Goal: Task Accomplishment & Management: Use online tool/utility

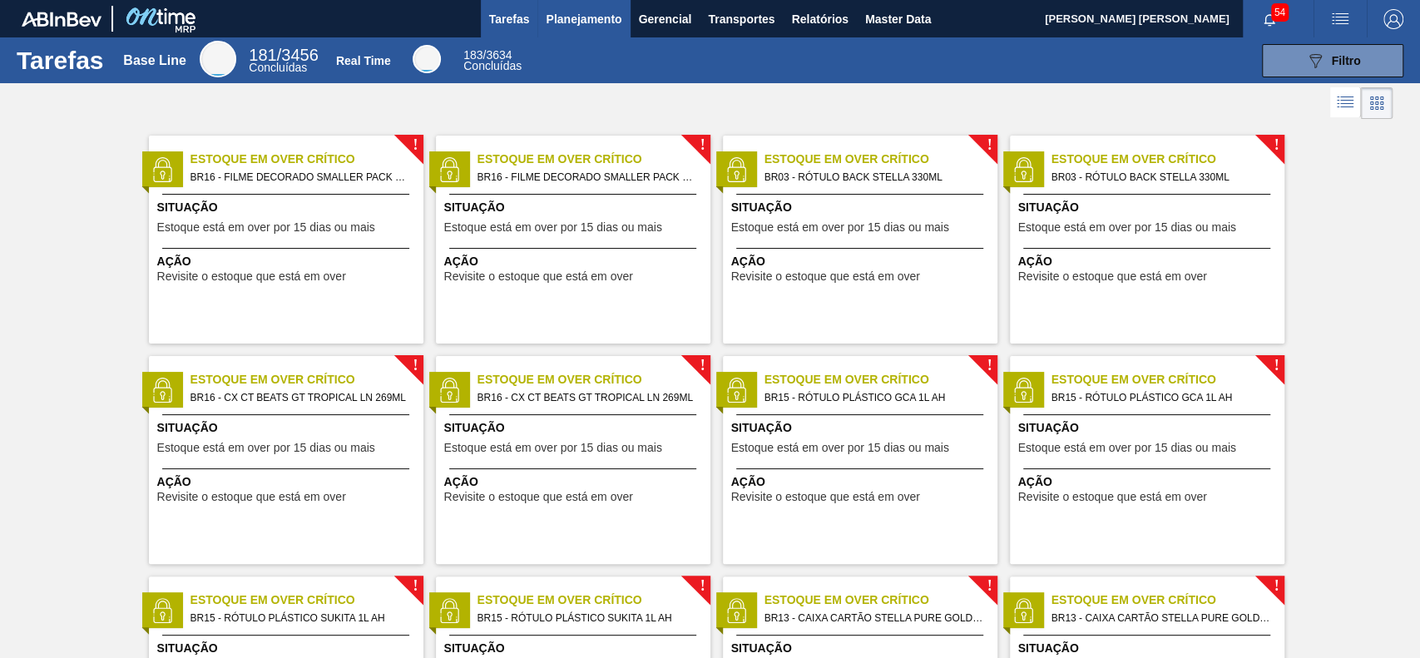
click at [565, 17] on span "Planejamento" at bounding box center [584, 19] width 76 height 20
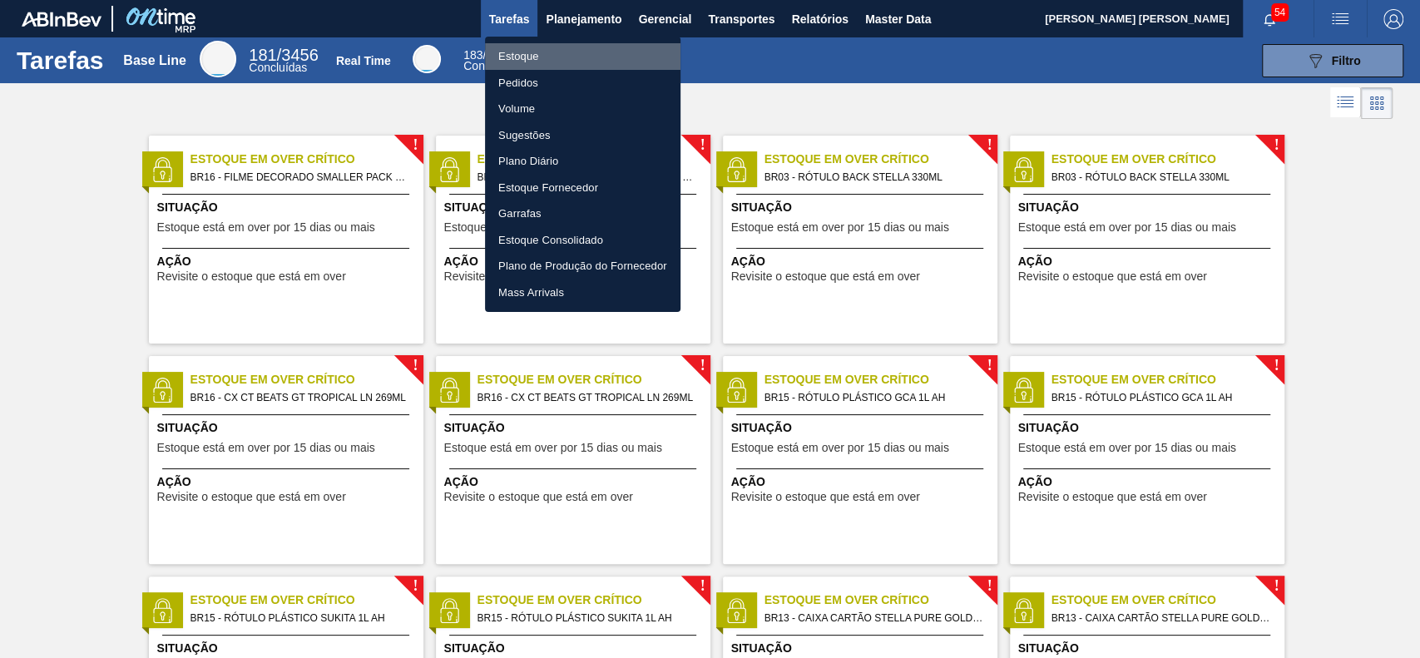
click at [535, 60] on li "Estoque" at bounding box center [582, 56] width 195 height 27
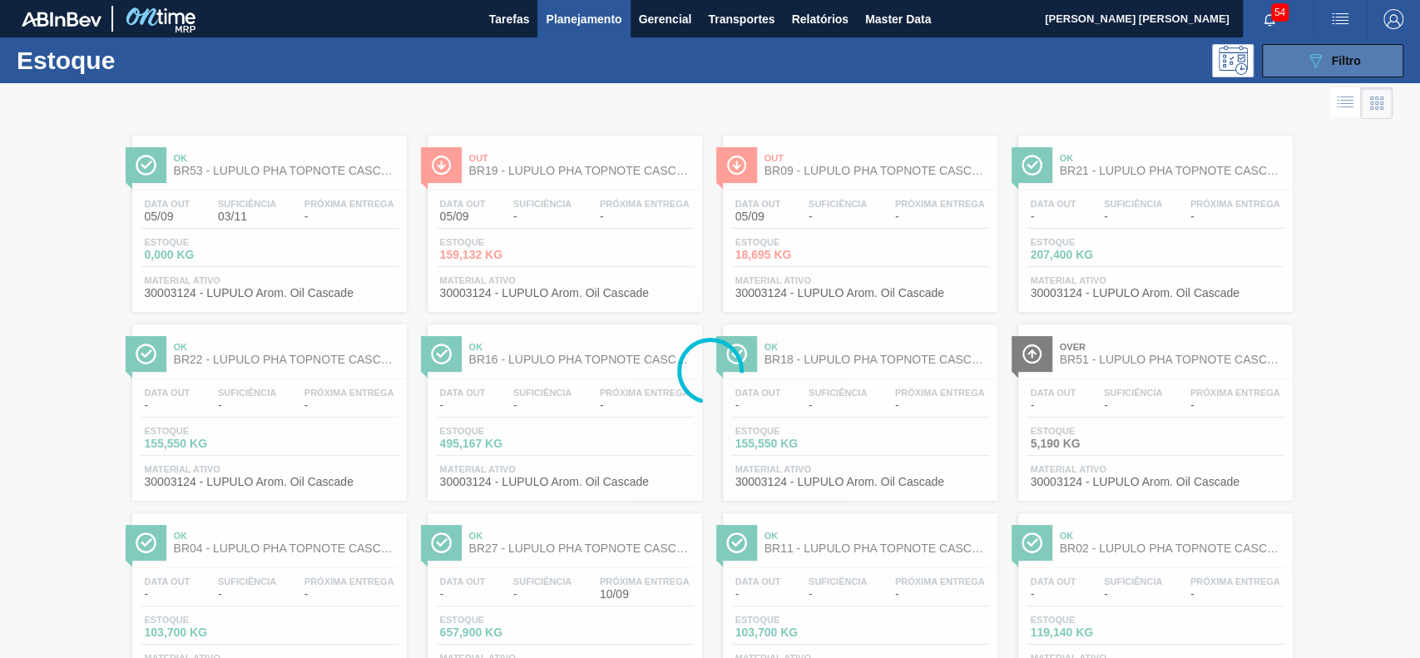
click at [1326, 70] on button "089F7B8B-B2A5-4AFE-B5C0-19BA573D28AC Filtro" at bounding box center [1332, 60] width 141 height 33
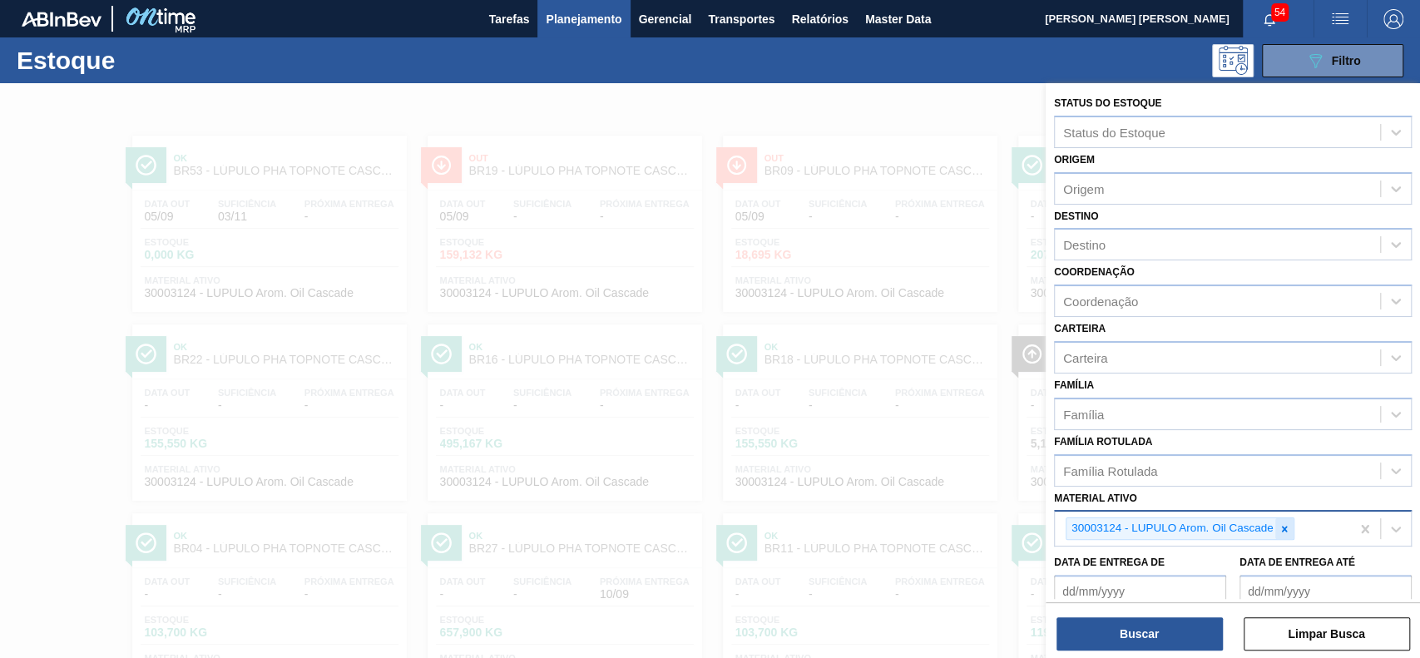
click at [1286, 529] on icon at bounding box center [1284, 529] width 12 height 12
paste ativo "30006977"
type ativo "30006977"
click at [1192, 521] on div "Material ativo" at bounding box center [1216, 527] width 325 height 24
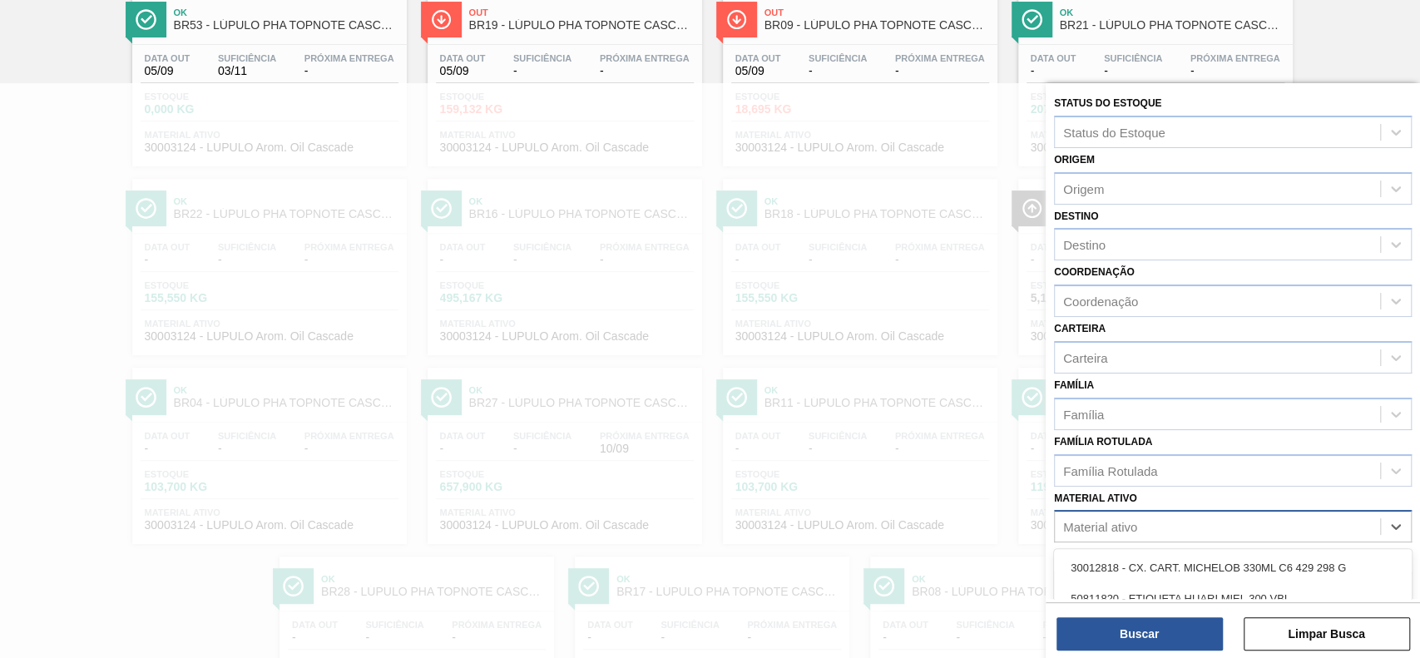
click at [1192, 521] on div "Material ativo" at bounding box center [1216, 527] width 325 height 24
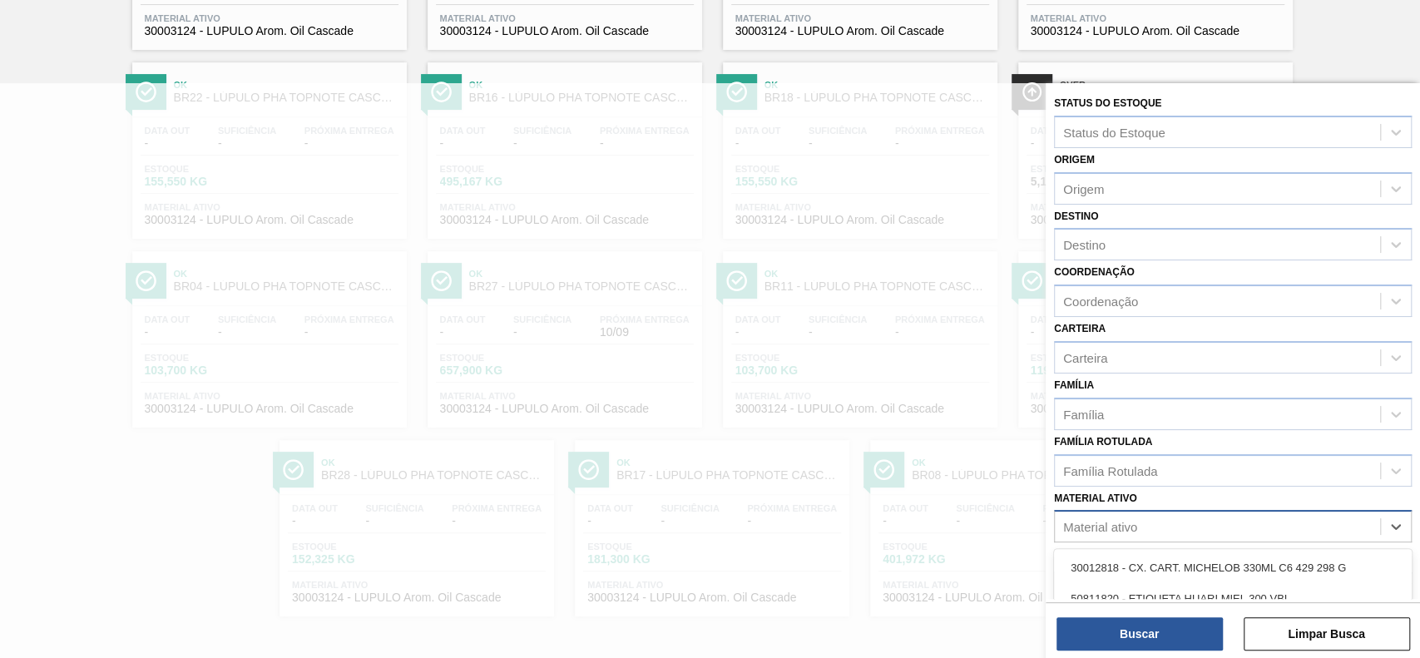
click at [1192, 521] on div "Material ativo" at bounding box center [1216, 527] width 325 height 24
paste ativo "30006977"
type ativo "30006977"
click at [930, 402] on div at bounding box center [710, 412] width 1420 height 658
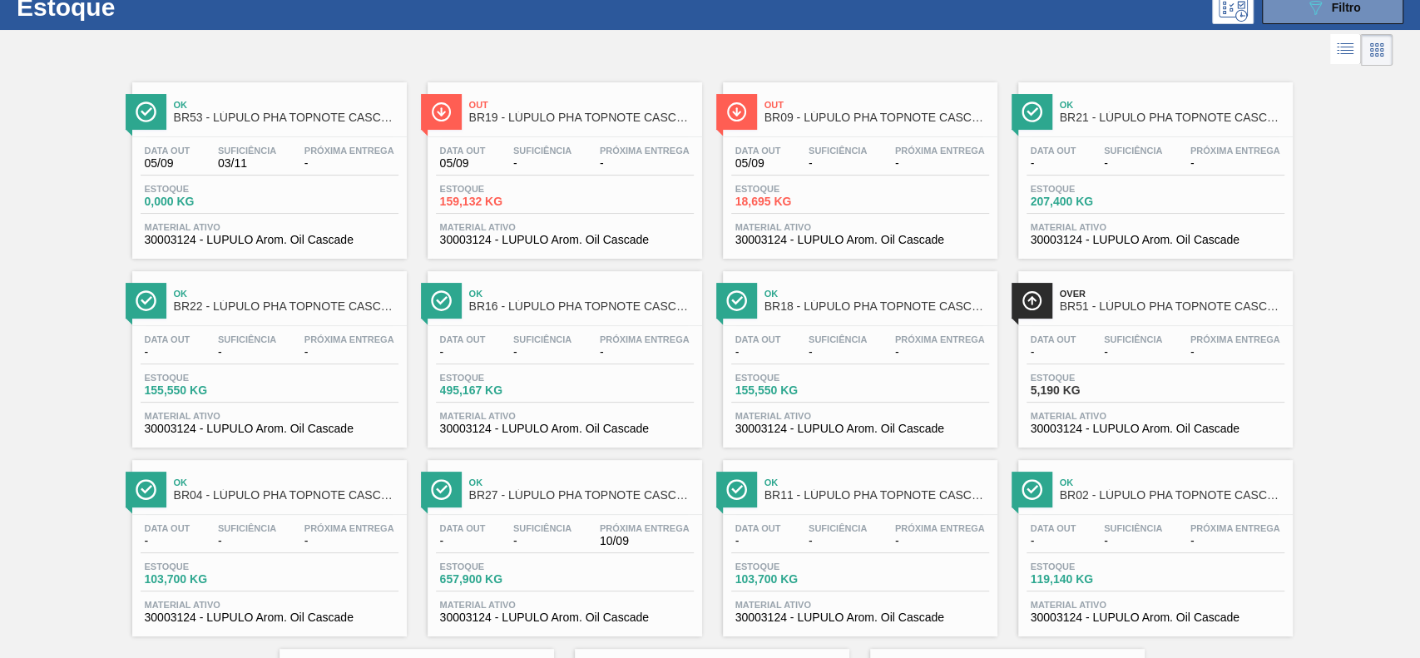
scroll to position [0, 0]
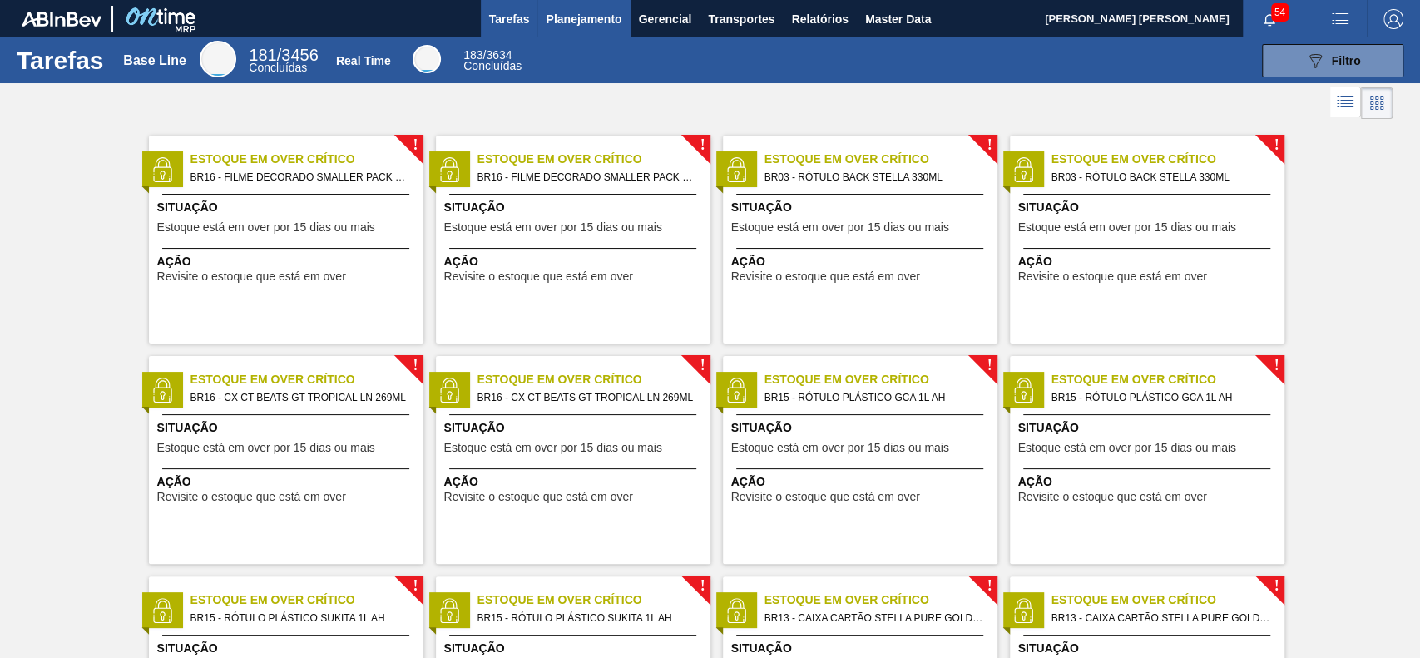
click at [595, 21] on span "Planejamento" at bounding box center [584, 19] width 76 height 20
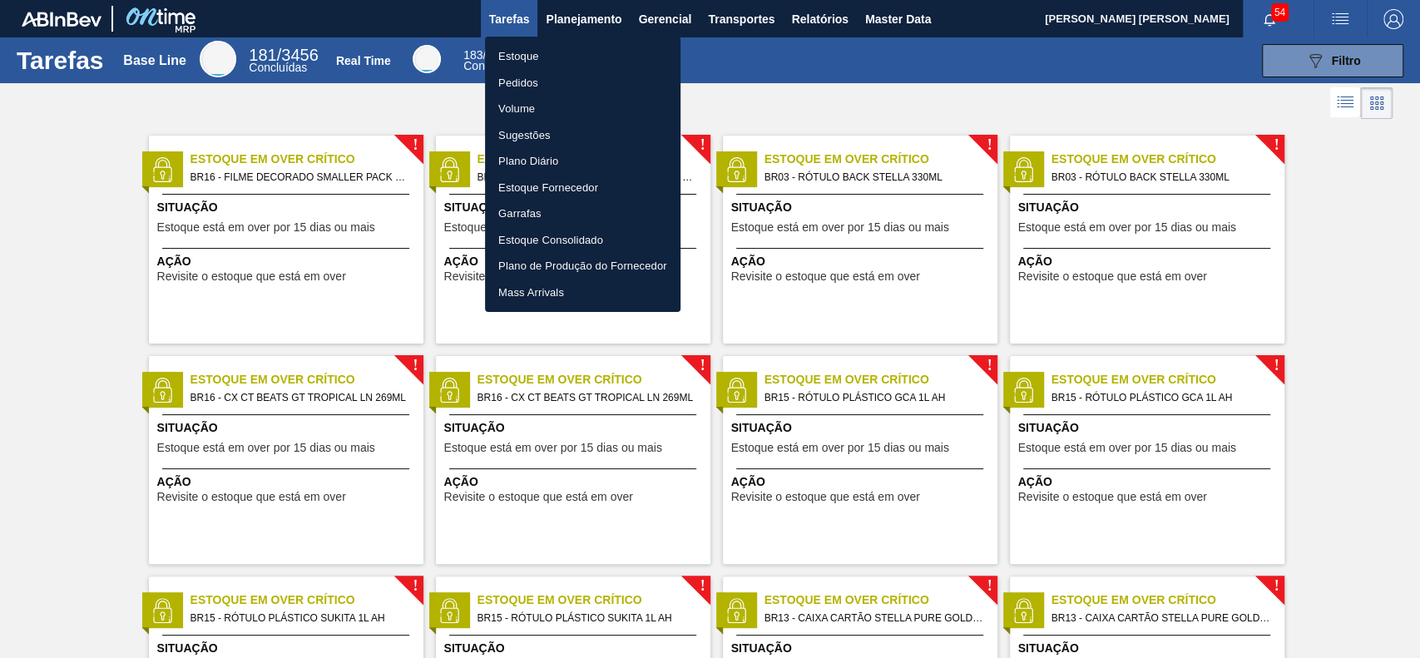
click at [553, 54] on li "Estoque" at bounding box center [582, 56] width 195 height 27
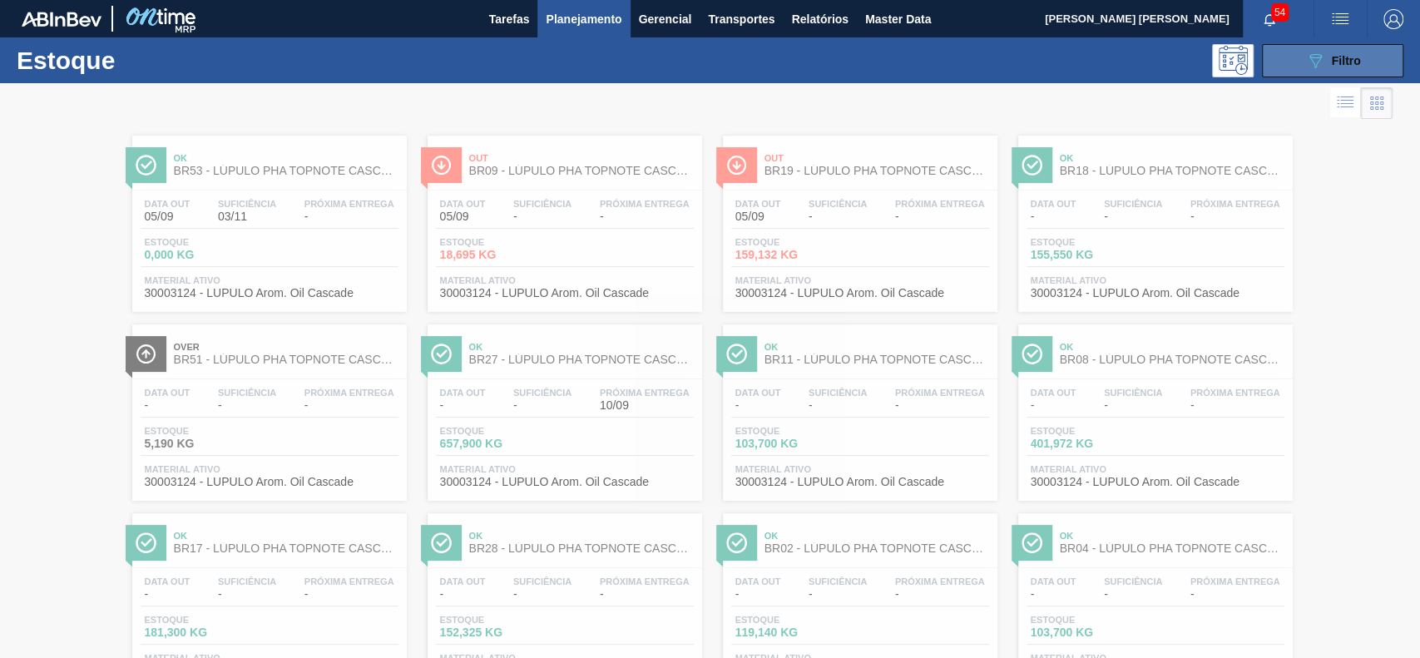
click at [1336, 54] on span "Filtro" at bounding box center [1345, 60] width 29 height 13
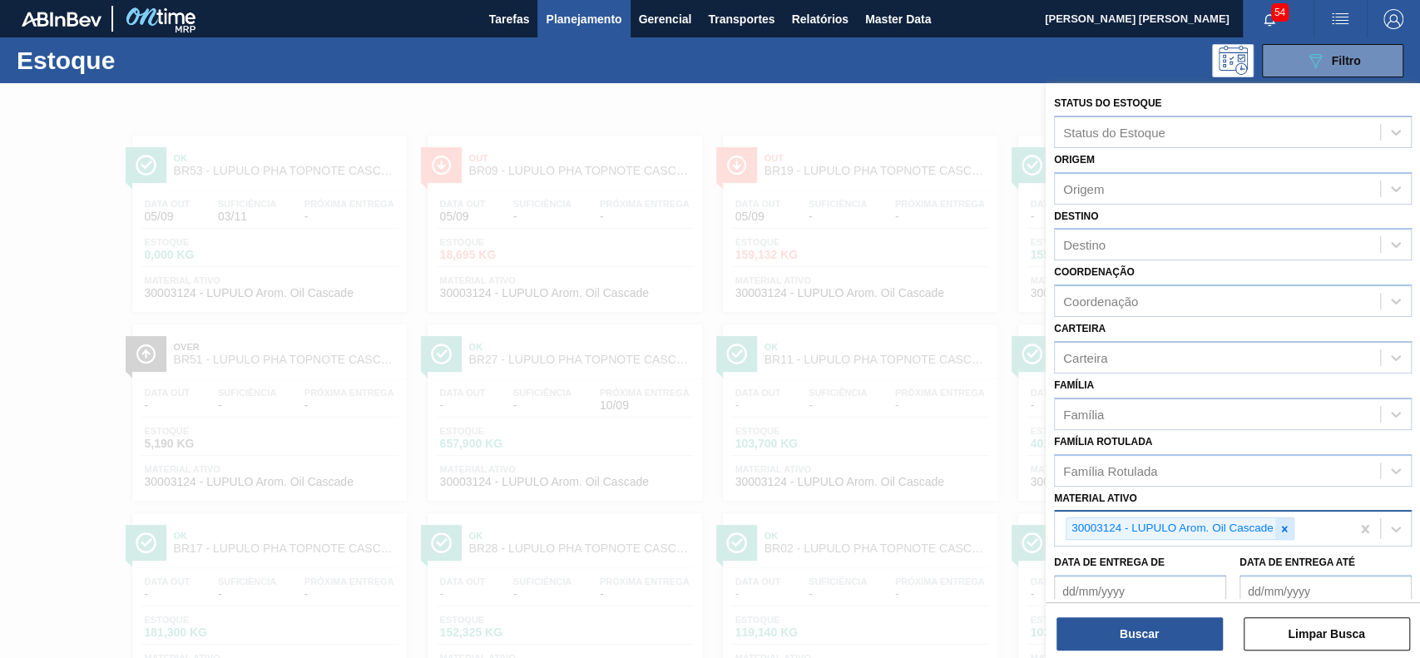
click at [1284, 523] on icon at bounding box center [1284, 529] width 12 height 12
paste ativo "30019087"
type ativo "30019087"
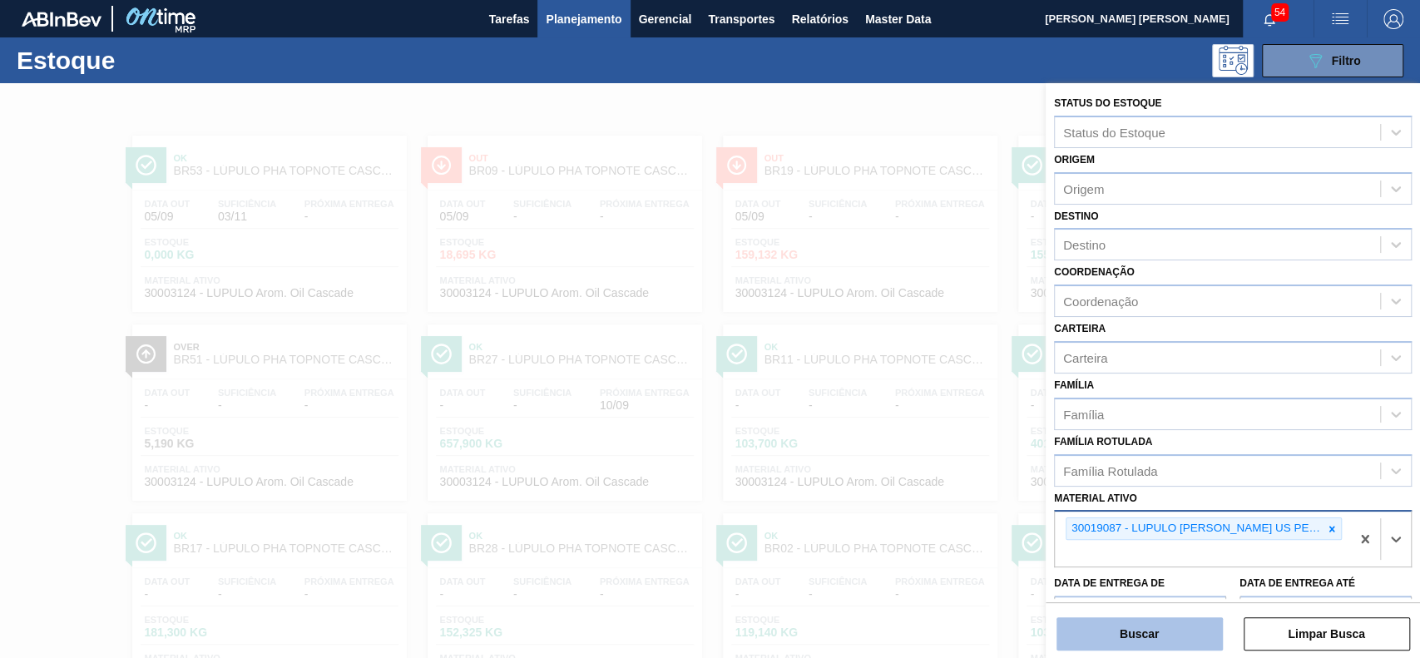
click at [1191, 630] on button "Buscar" at bounding box center [1139, 633] width 166 height 33
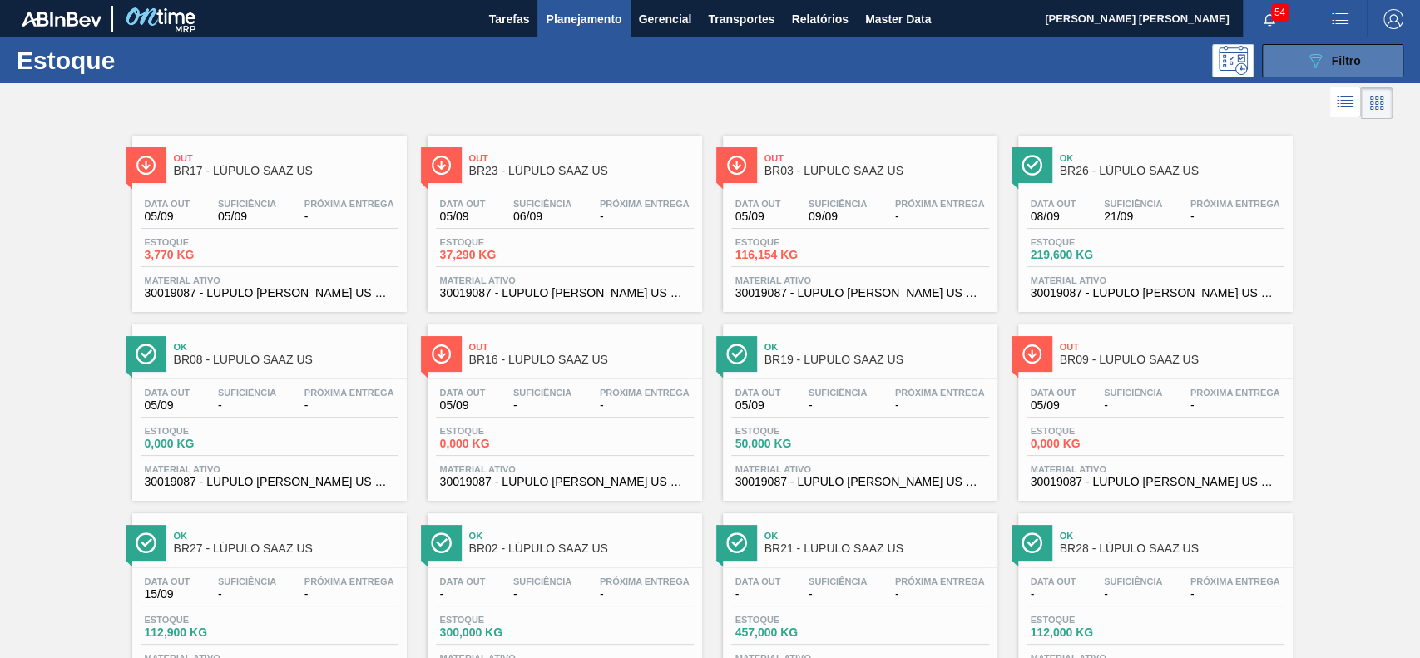
click at [1277, 61] on button "089F7B8B-B2A5-4AFE-B5C0-19BA573D28AC Filtro" at bounding box center [1332, 60] width 141 height 33
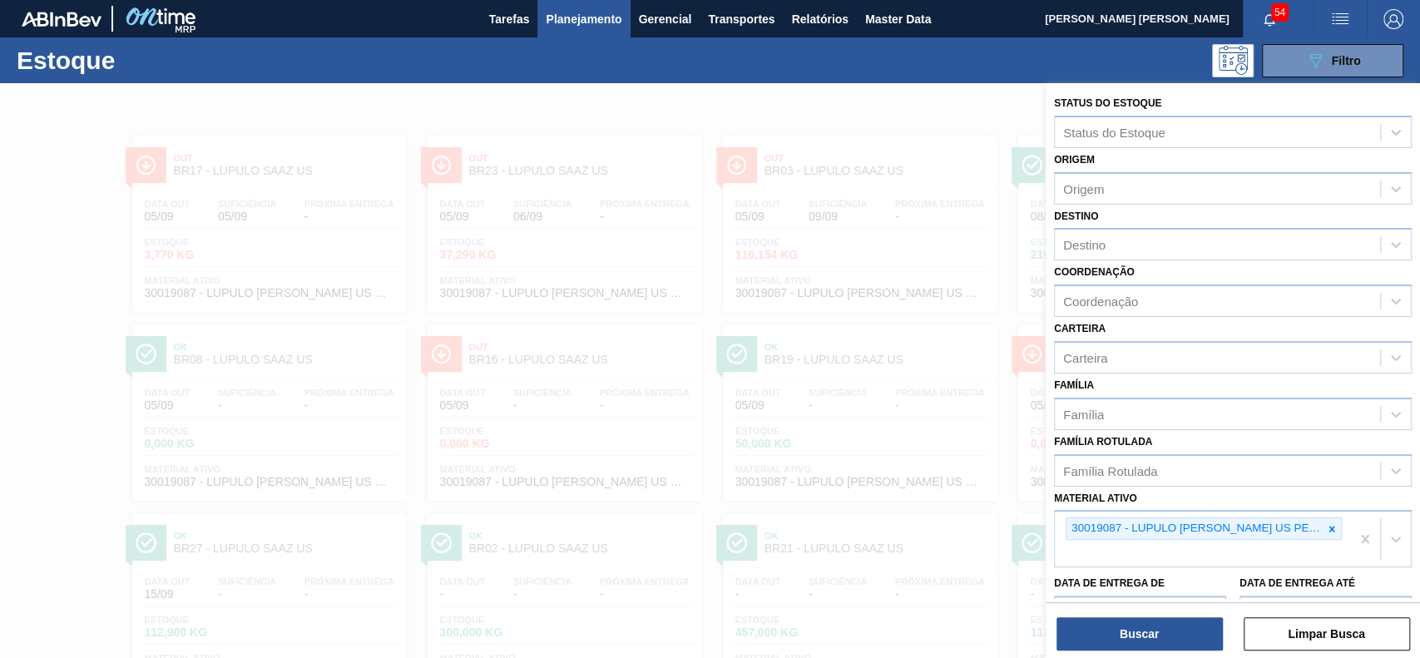
drag, startPoint x: 1337, startPoint y: 526, endPoint x: 1107, endPoint y: 561, distance: 233.0
click at [1334, 528] on div at bounding box center [1331, 528] width 18 height 21
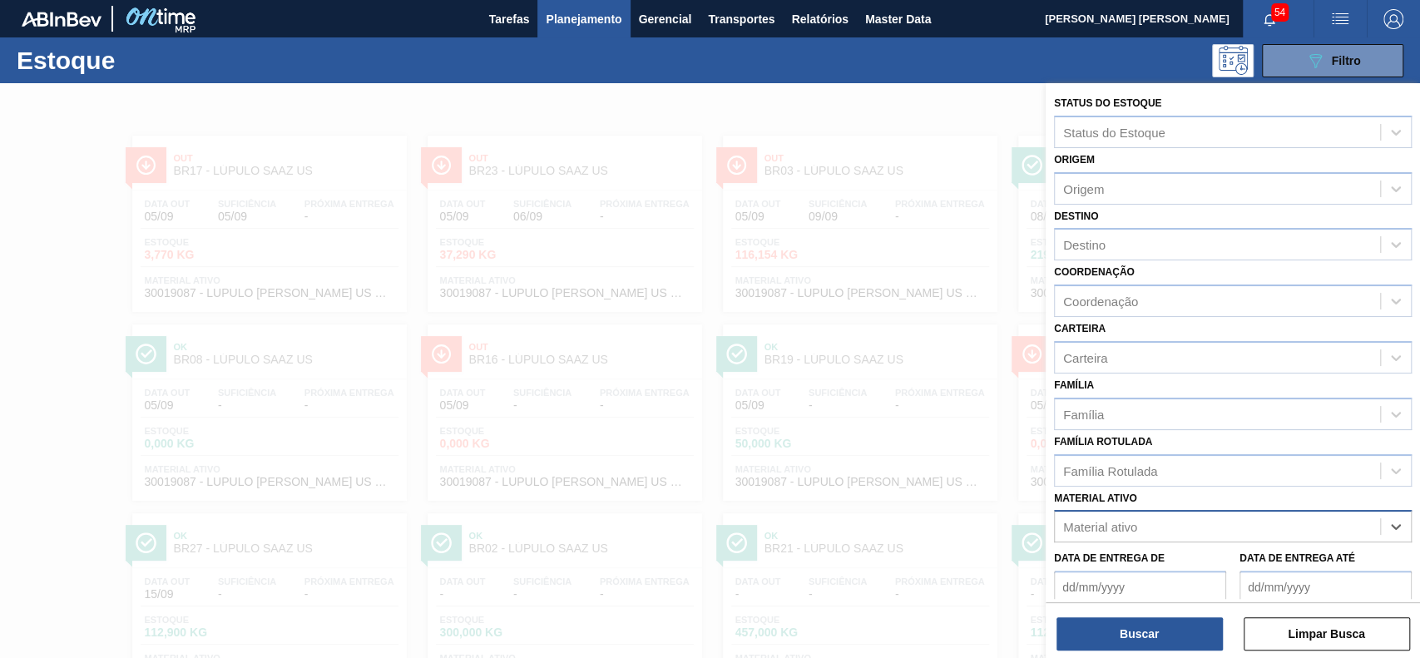
click at [1187, 527] on div "Material ativo" at bounding box center [1216, 527] width 325 height 24
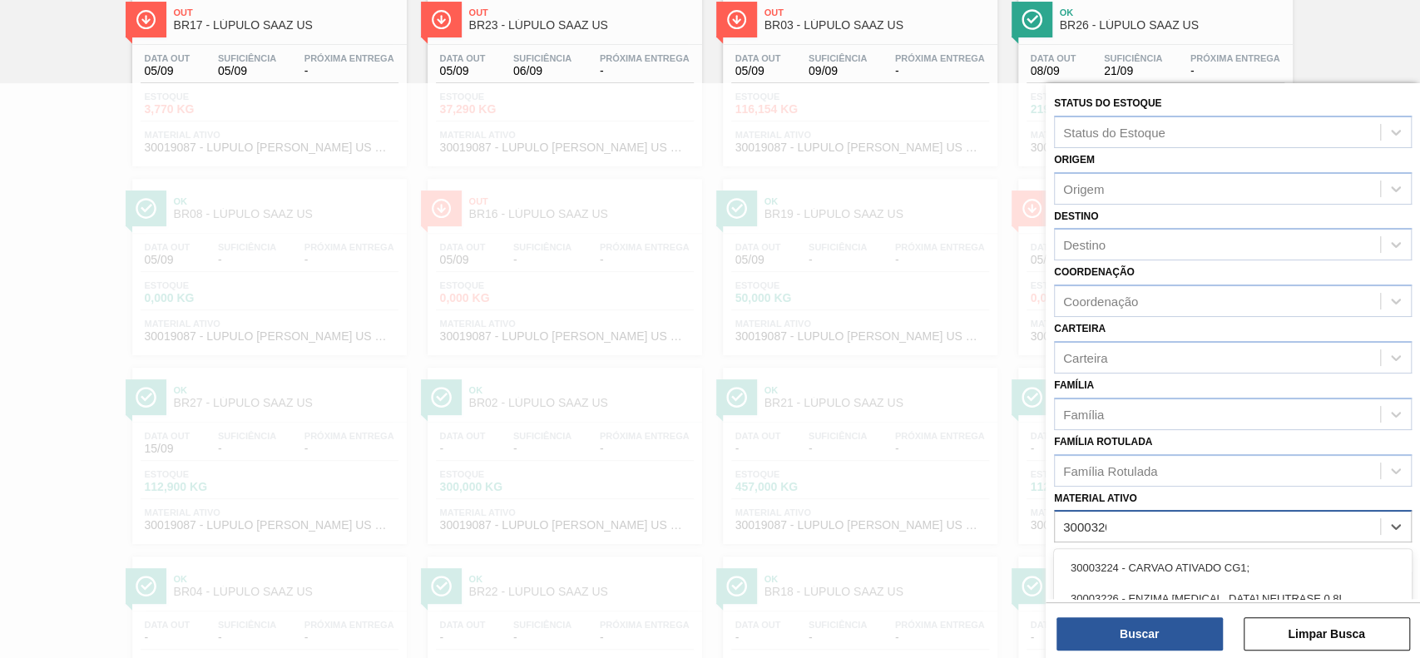
type ativo "30003203"
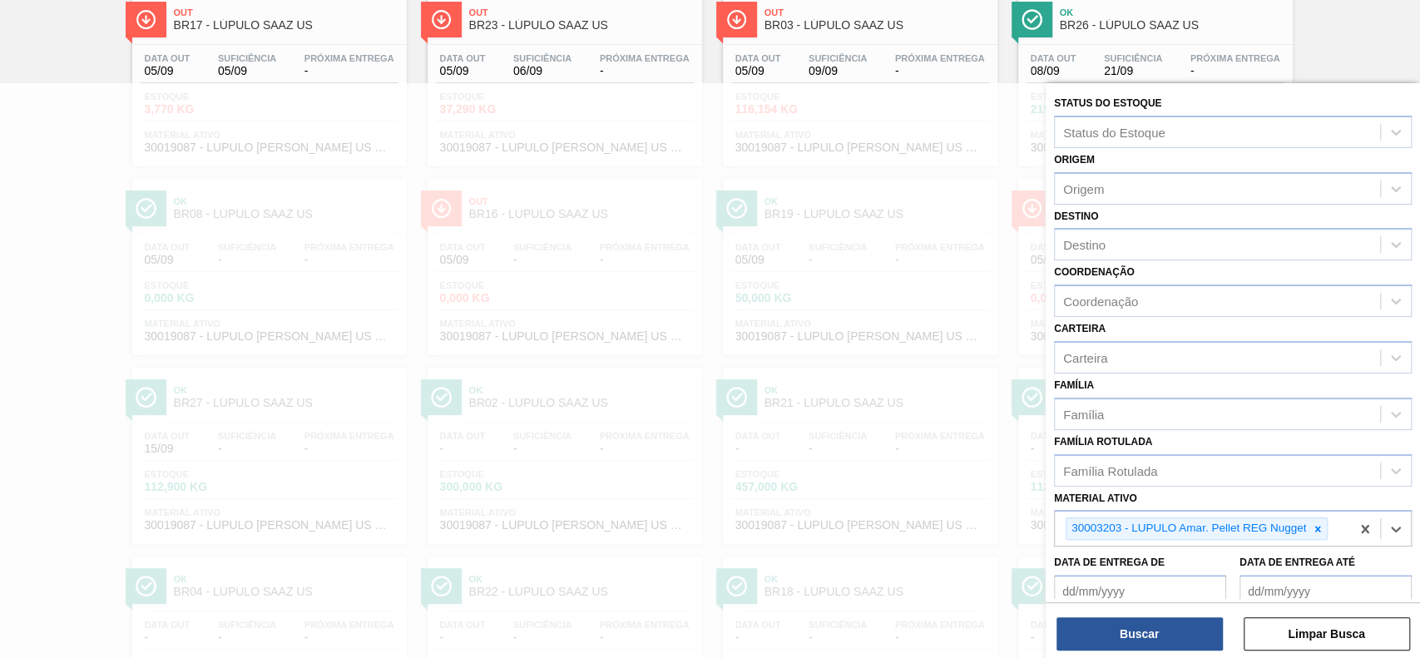
click at [1128, 614] on div "Buscar Limpar Busca" at bounding box center [1232, 625] width 374 height 47
click at [1128, 633] on button "Buscar" at bounding box center [1139, 633] width 166 height 33
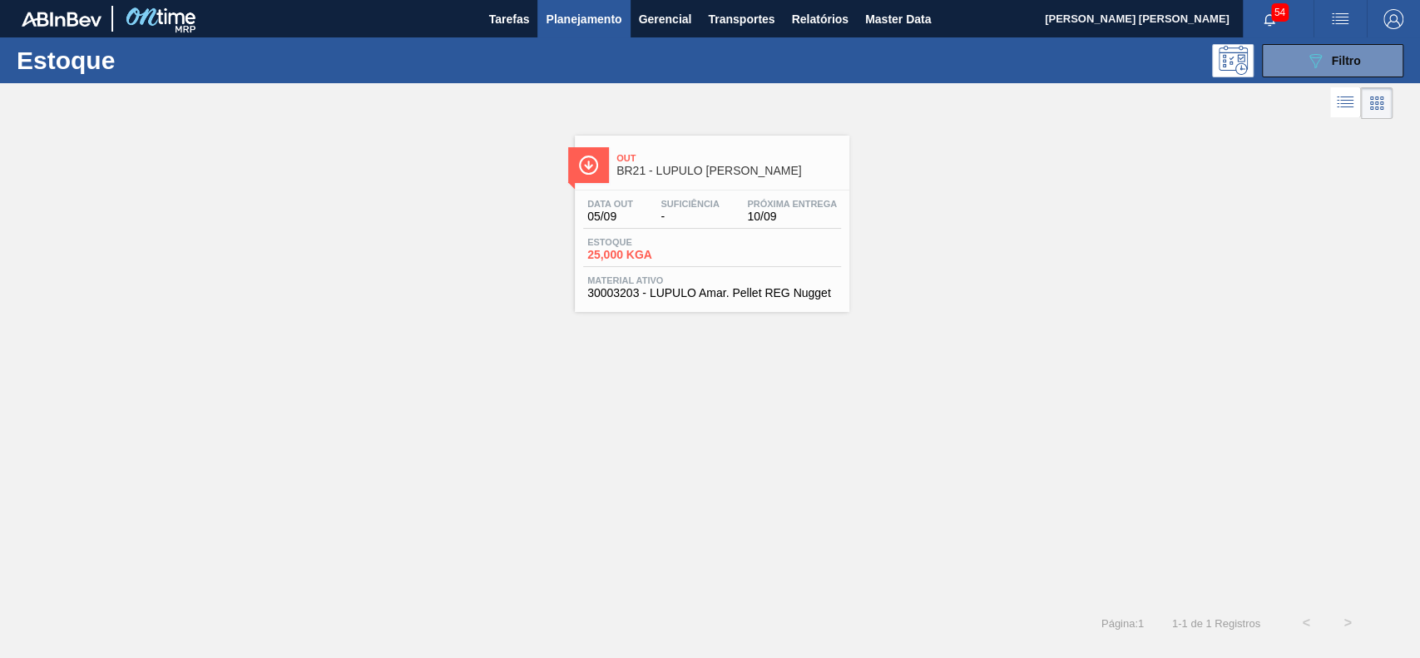
click at [596, 17] on span "Planejamento" at bounding box center [584, 19] width 76 height 20
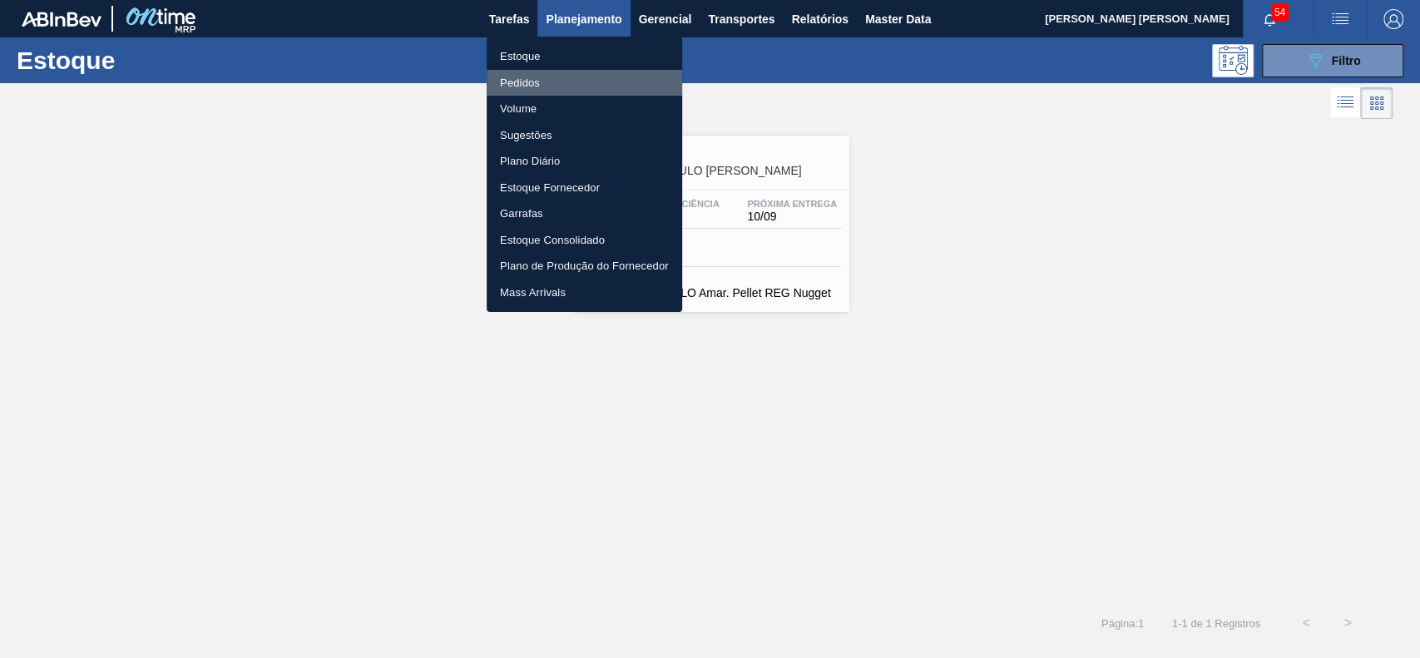
click at [545, 73] on li "Pedidos" at bounding box center [583, 83] width 195 height 27
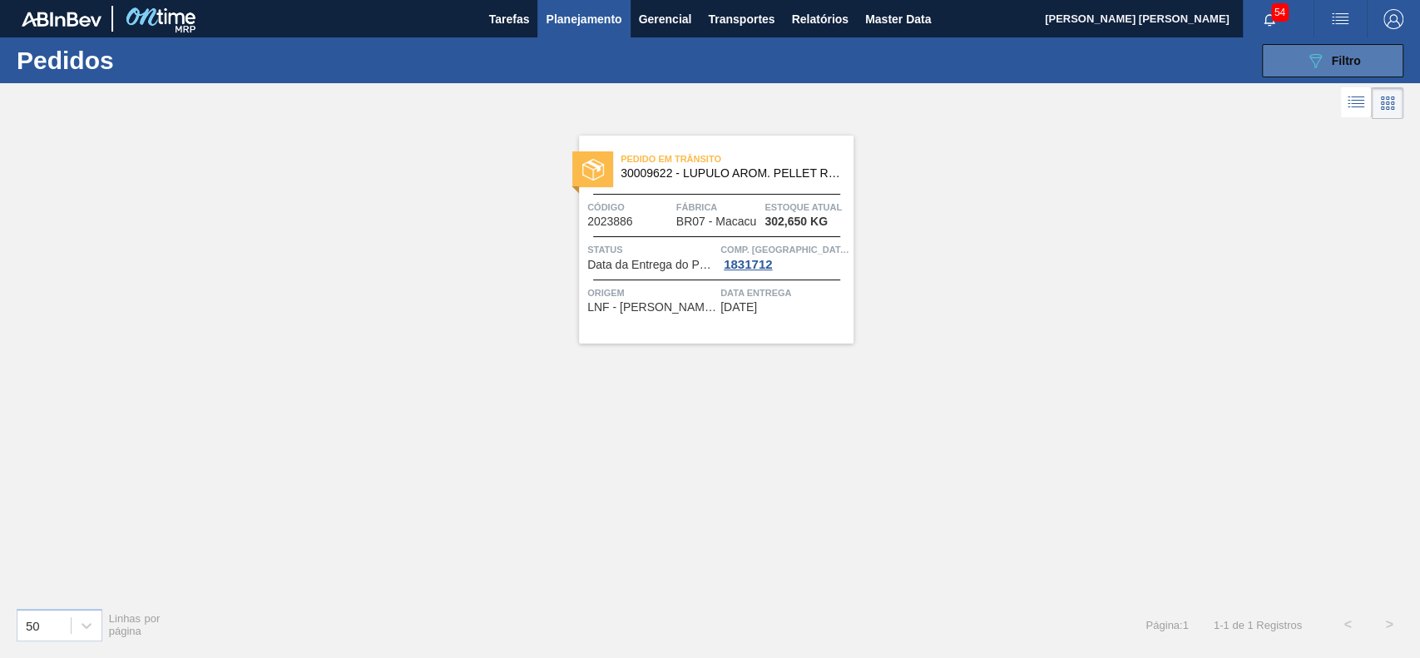
click at [1316, 68] on icon "089F7B8B-B2A5-4AFE-B5C0-19BA573D28AC" at bounding box center [1315, 61] width 20 height 20
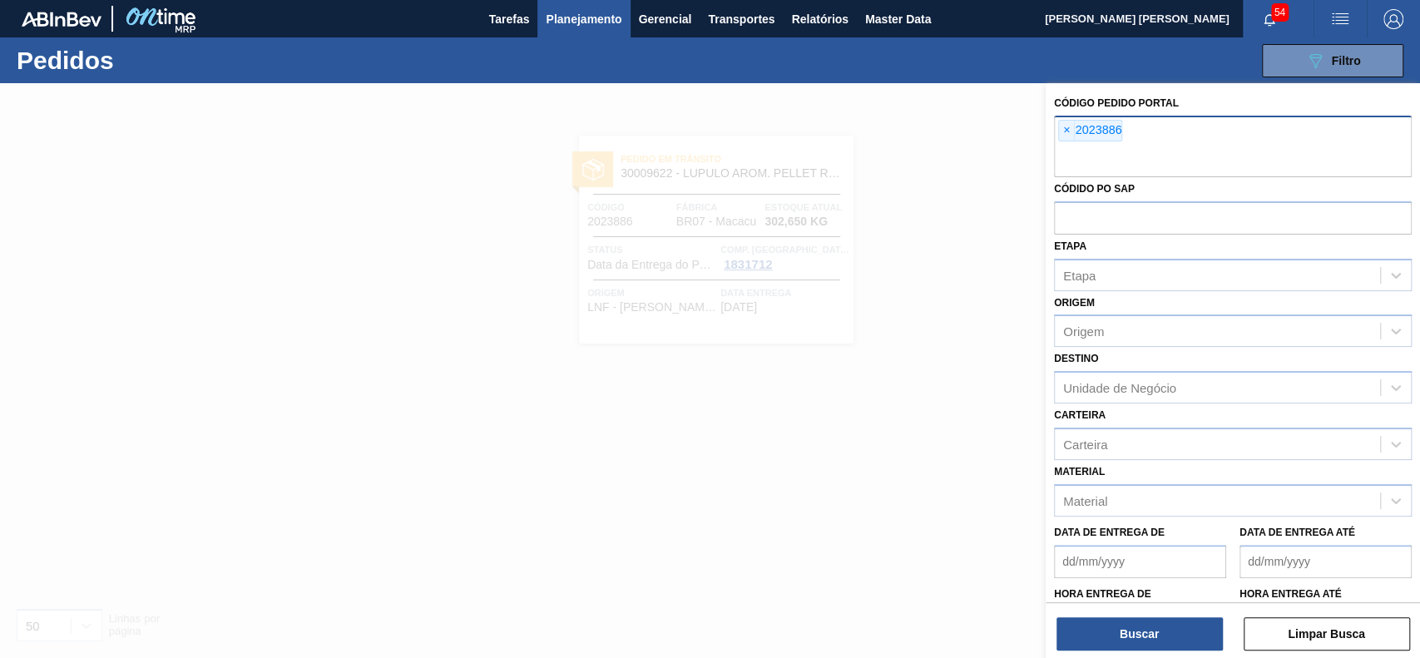
click at [1063, 131] on span "×" at bounding box center [1067, 131] width 16 height 20
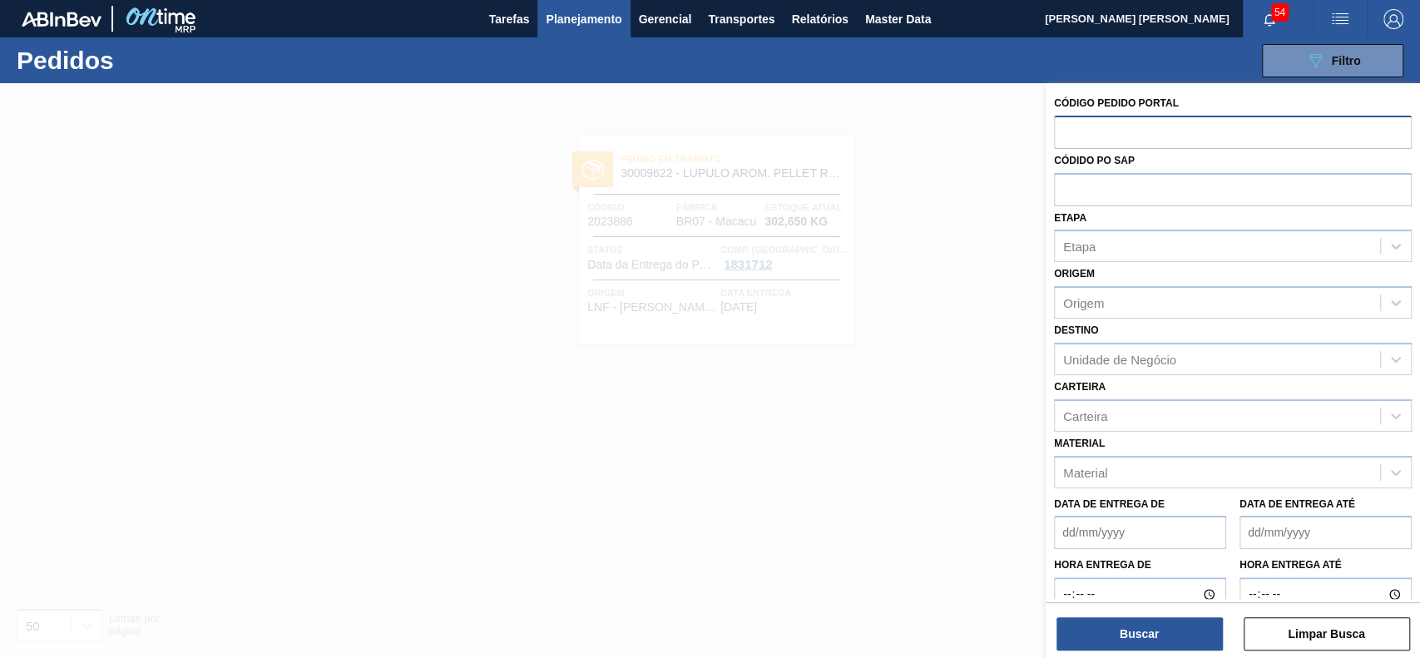
paste input "2023740"
type input "2023740"
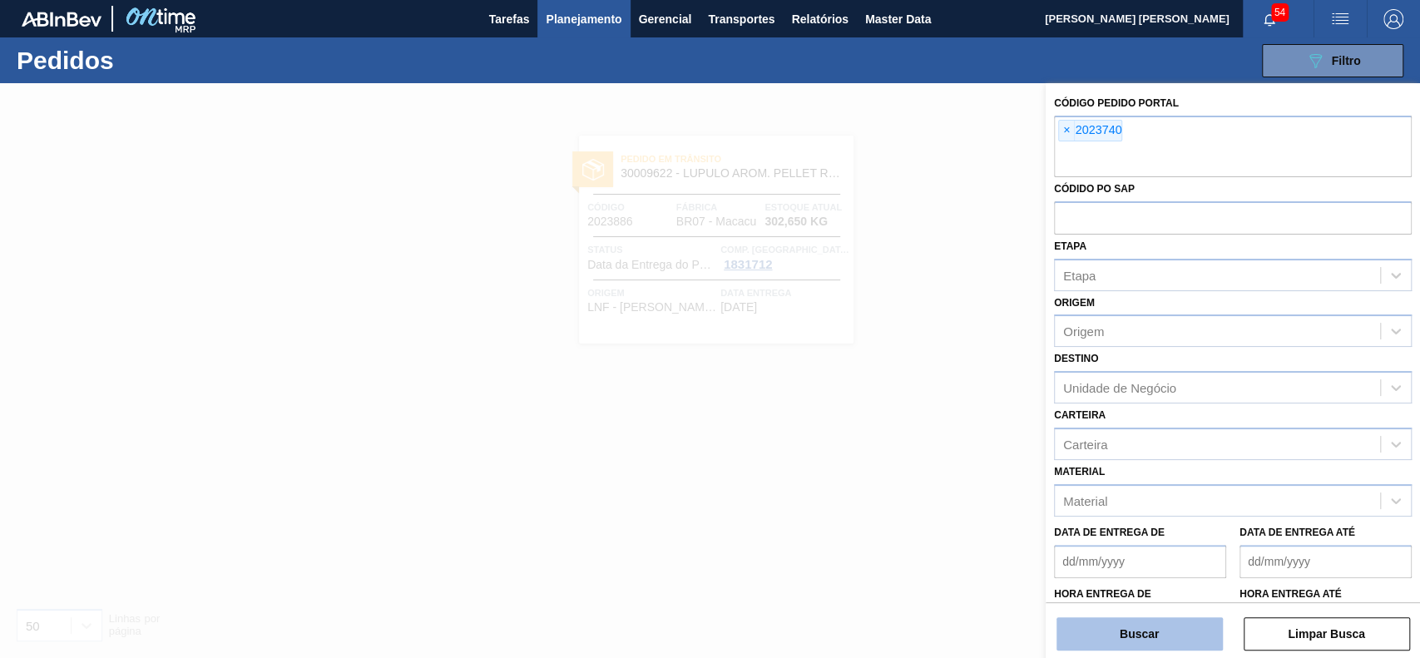
click at [1180, 647] on button "Buscar" at bounding box center [1139, 633] width 166 height 33
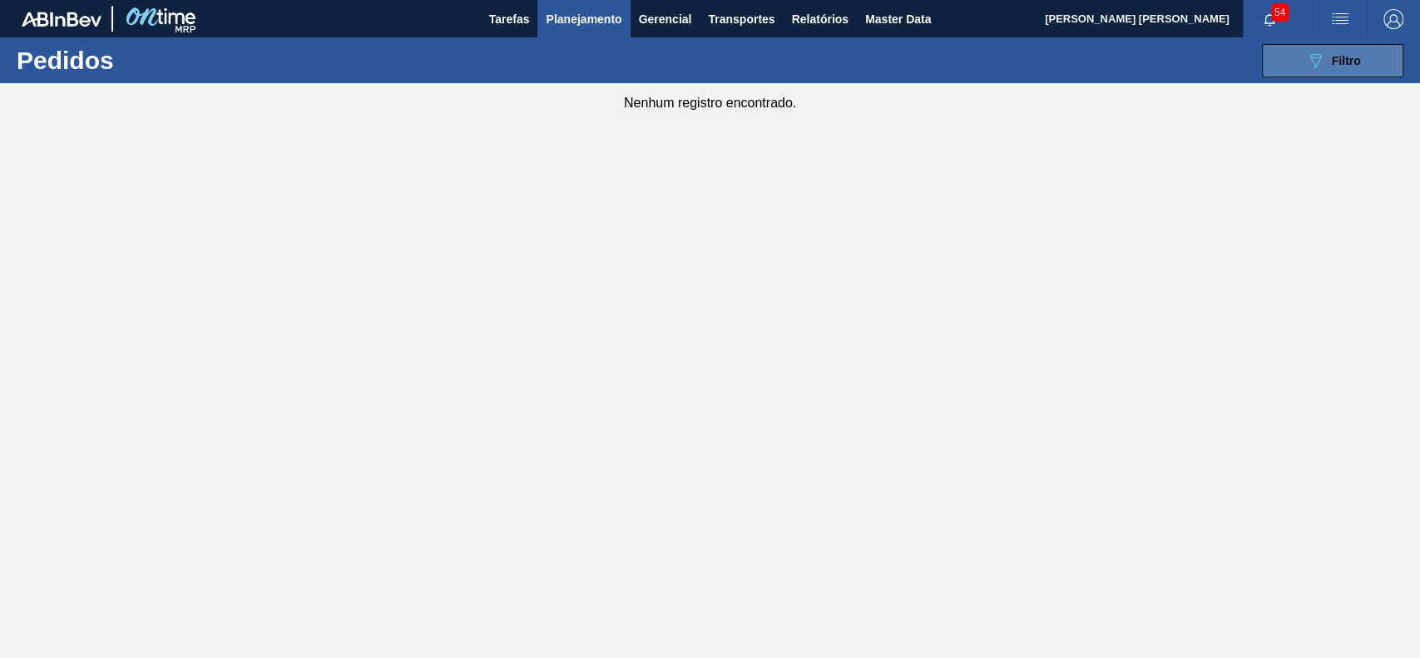
click at [1320, 74] on button "089F7B8B-B2A5-4AFE-B5C0-19BA573D28AC Filtro" at bounding box center [1332, 60] width 141 height 33
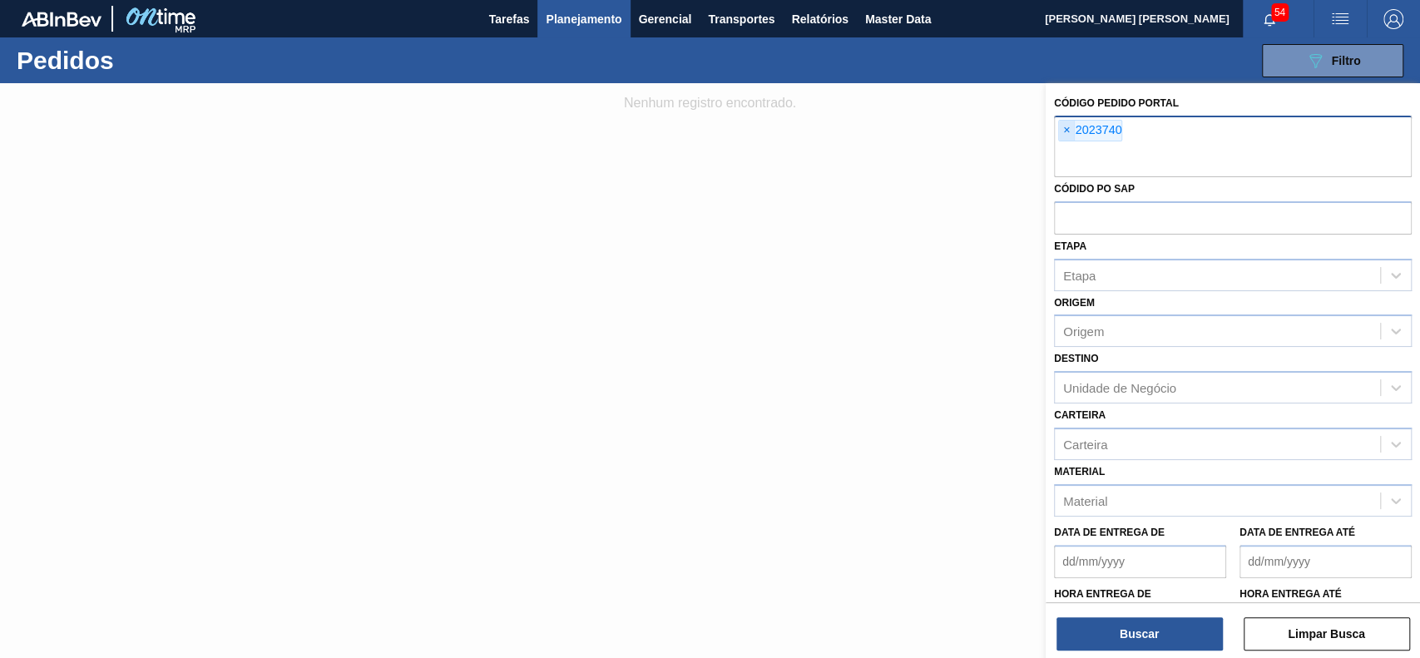
click at [1063, 127] on span "×" at bounding box center [1067, 131] width 16 height 20
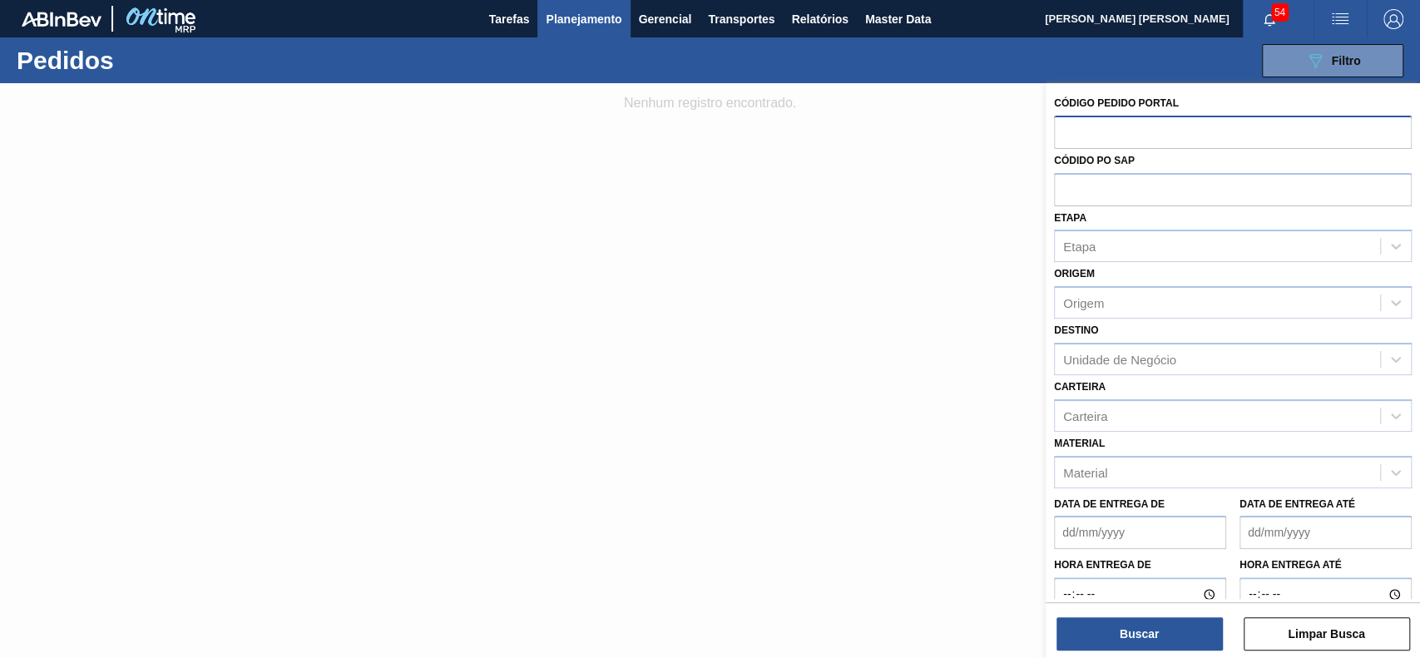
paste input "2023886"
type input "2023886"
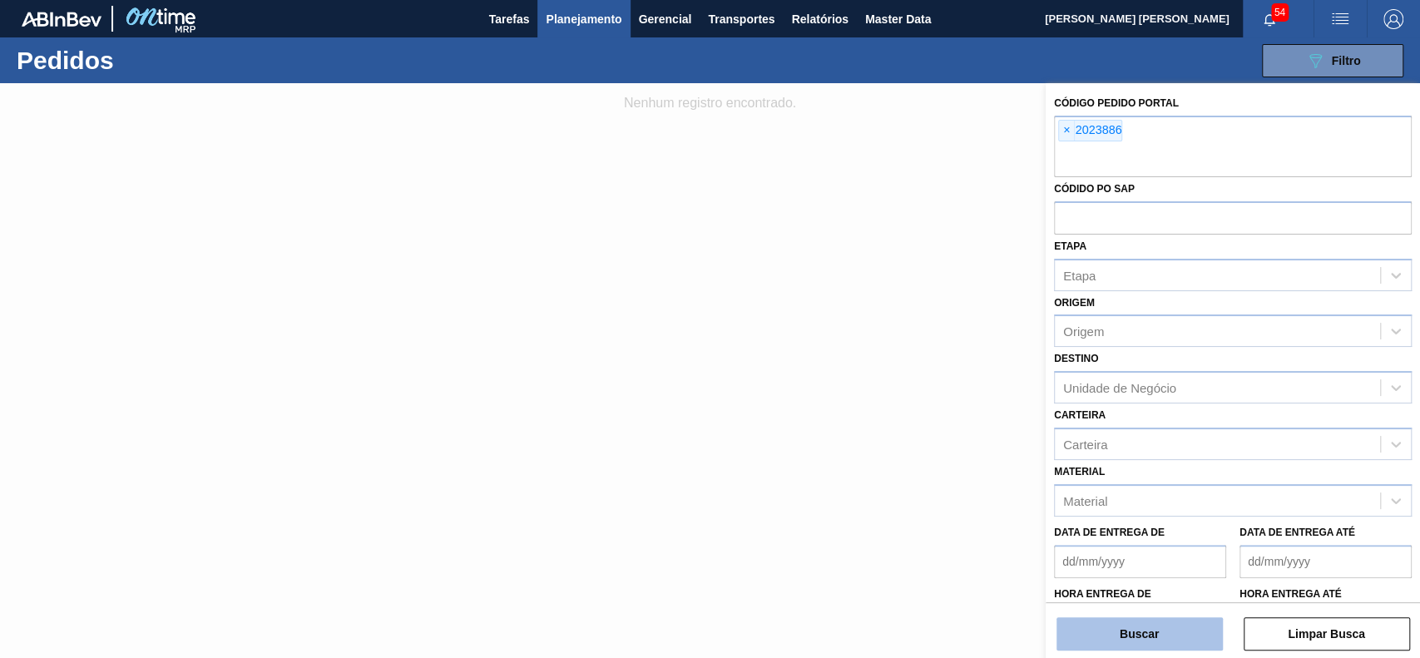
drag, startPoint x: 1133, startPoint y: 644, endPoint x: 1141, endPoint y: 636, distance: 11.2
click at [1137, 642] on button "Buscar" at bounding box center [1139, 633] width 166 height 33
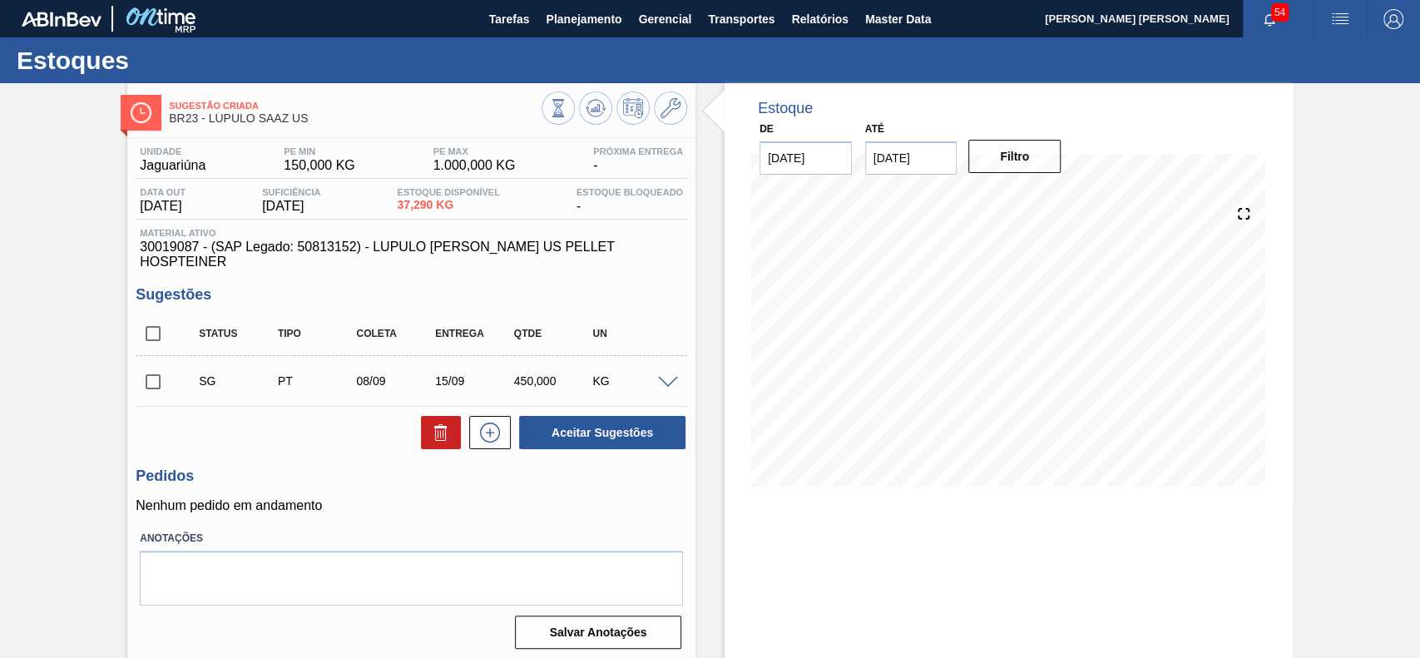
click at [658, 377] on span at bounding box center [668, 383] width 20 height 12
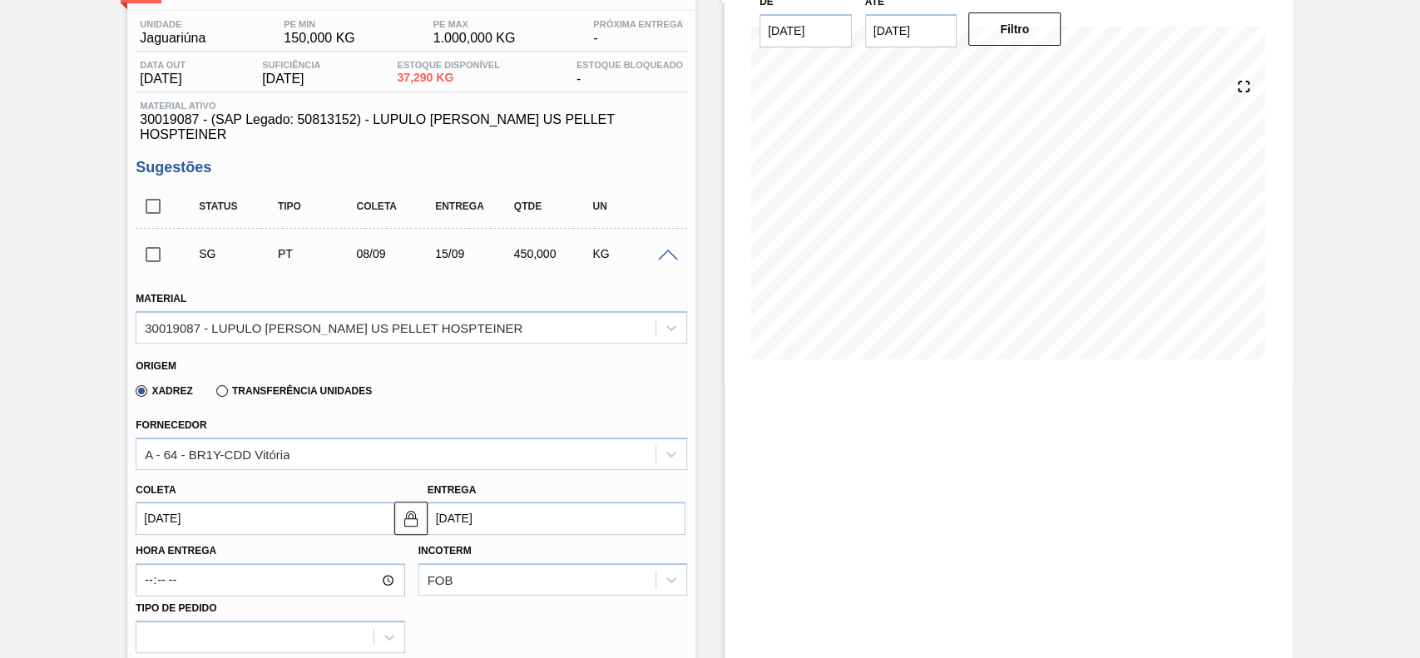
scroll to position [333, 0]
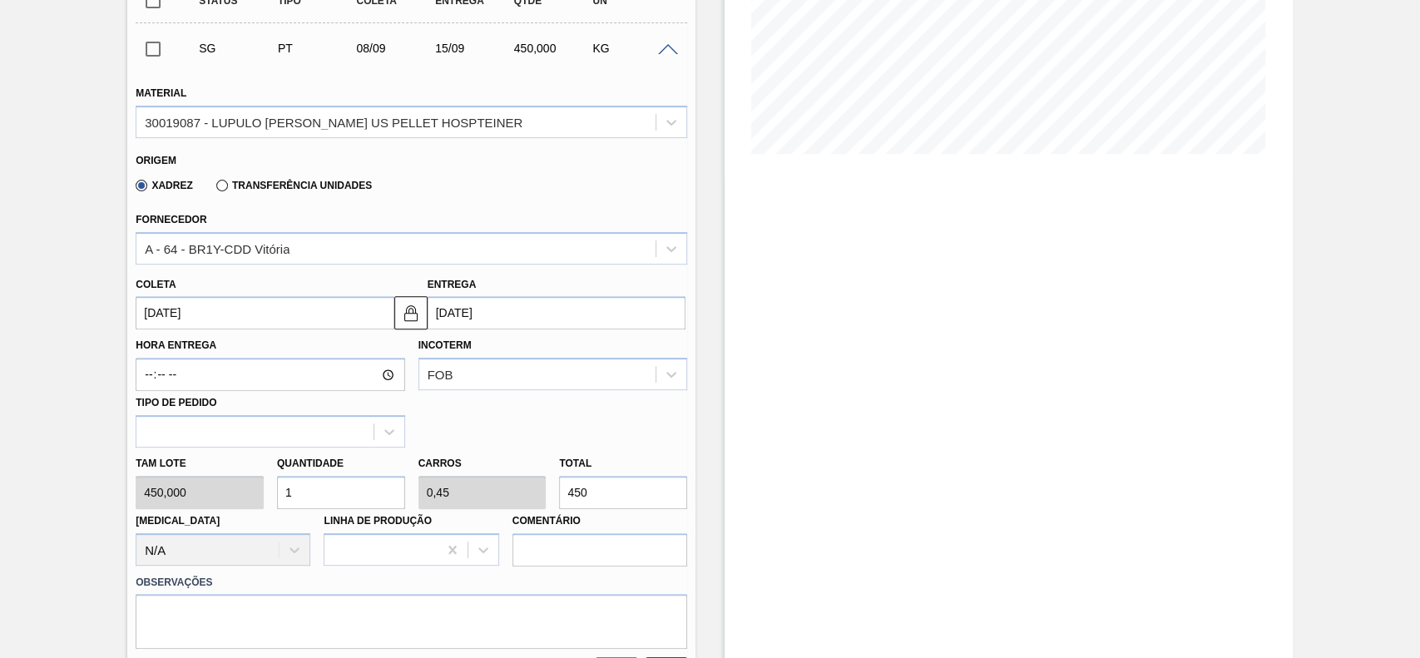
click at [234, 180] on label "Transferência Unidades" at bounding box center [294, 186] width 156 height 12
click at [214, 189] on input "Transferência Unidades" at bounding box center [214, 189] width 0 height 0
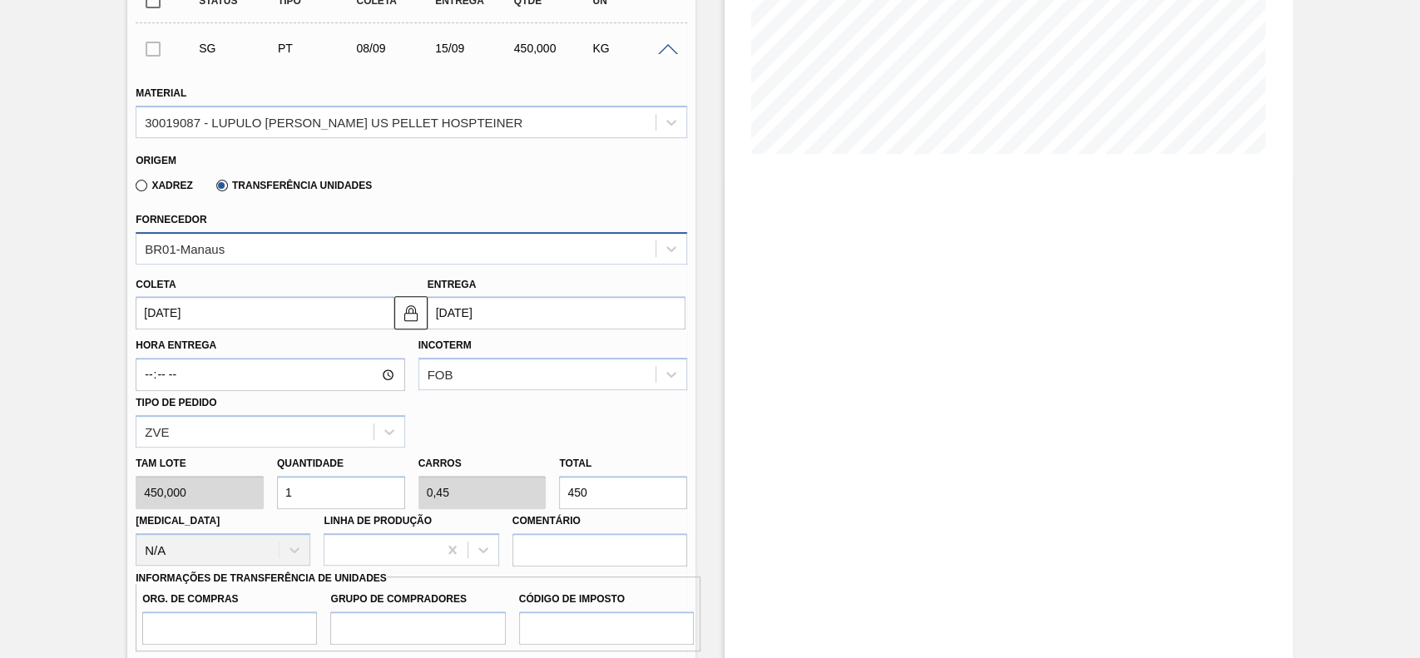
click at [236, 236] on div "BR01-Manaus" at bounding box center [395, 248] width 519 height 24
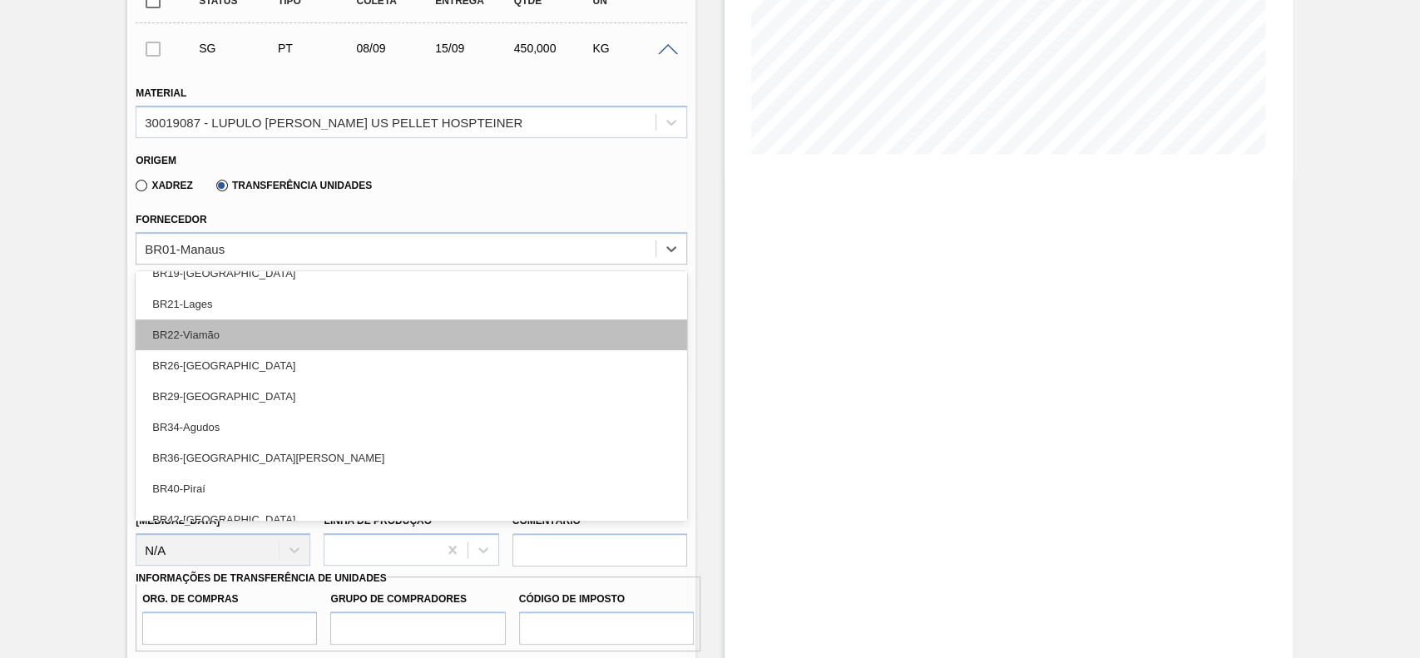
scroll to position [200, 0]
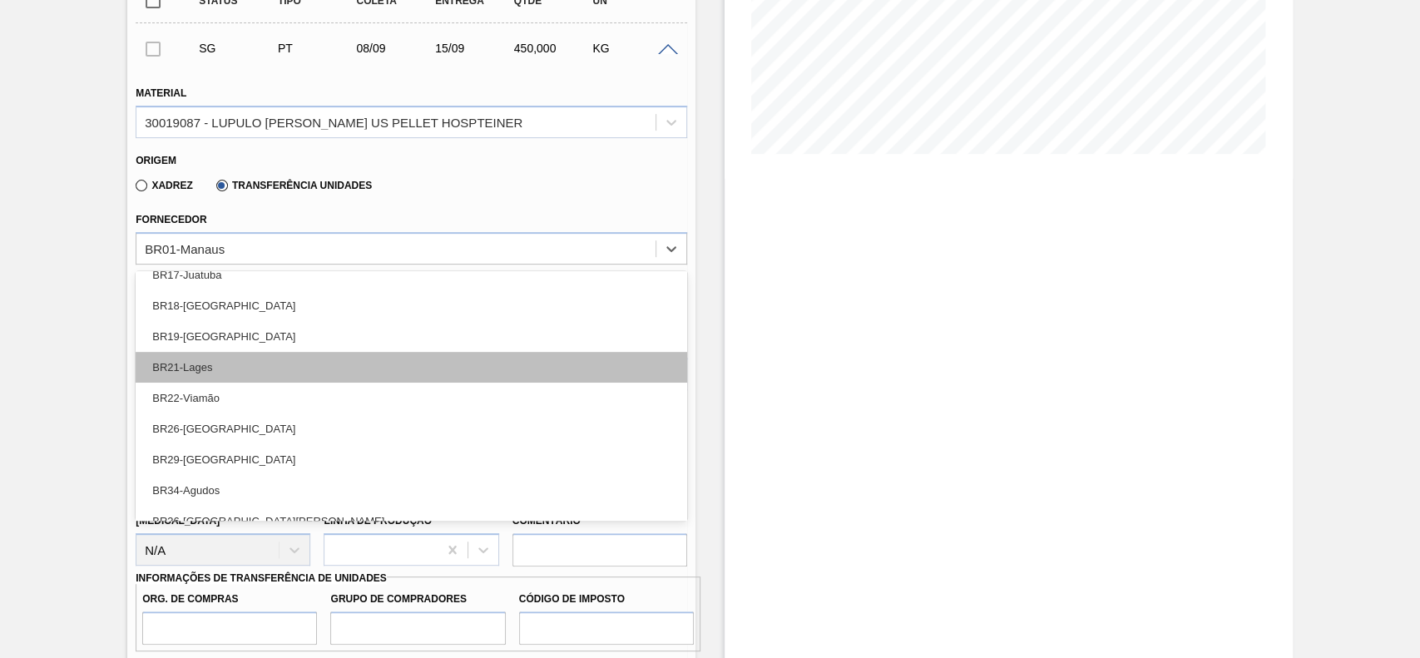
click at [231, 353] on div "BR21-Lages" at bounding box center [411, 367] width 551 height 31
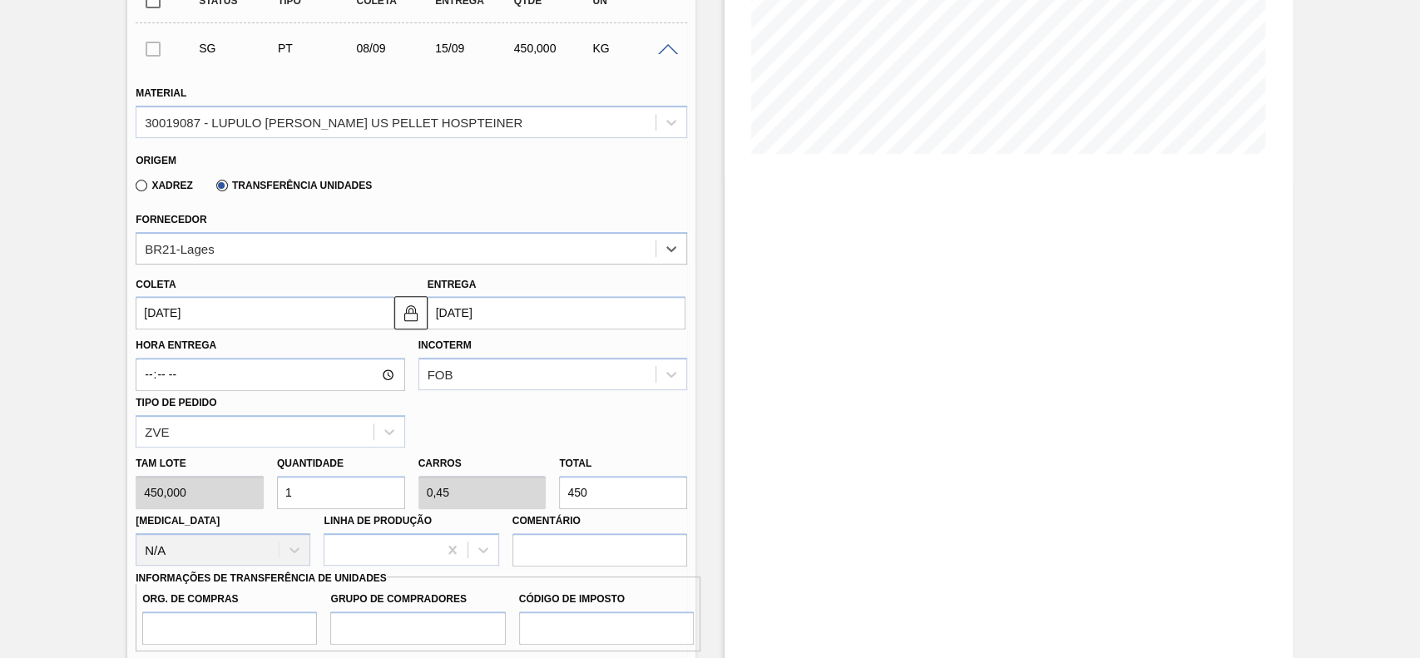
click at [238, 296] on input "[DATE]" at bounding box center [265, 312] width 258 height 33
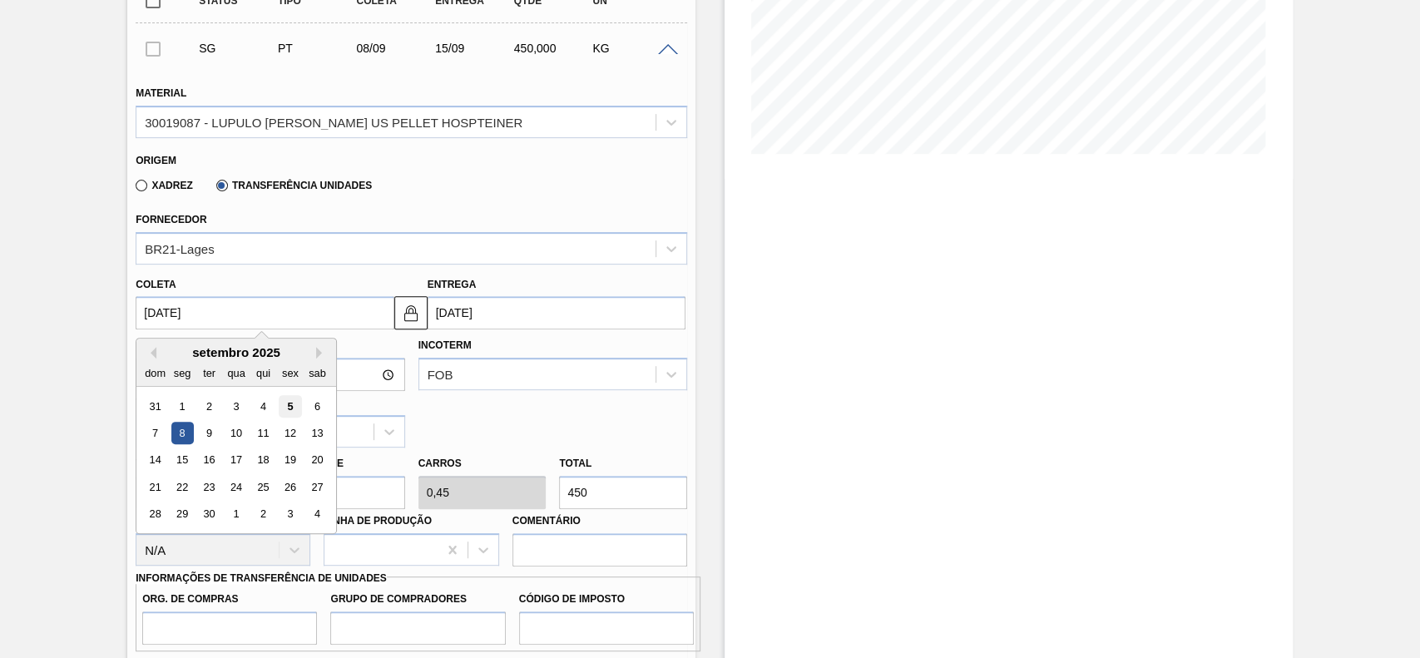
click at [292, 395] on div "5" at bounding box center [290, 406] width 22 height 22
type input "[DATE]"
type input "12/09/2025"
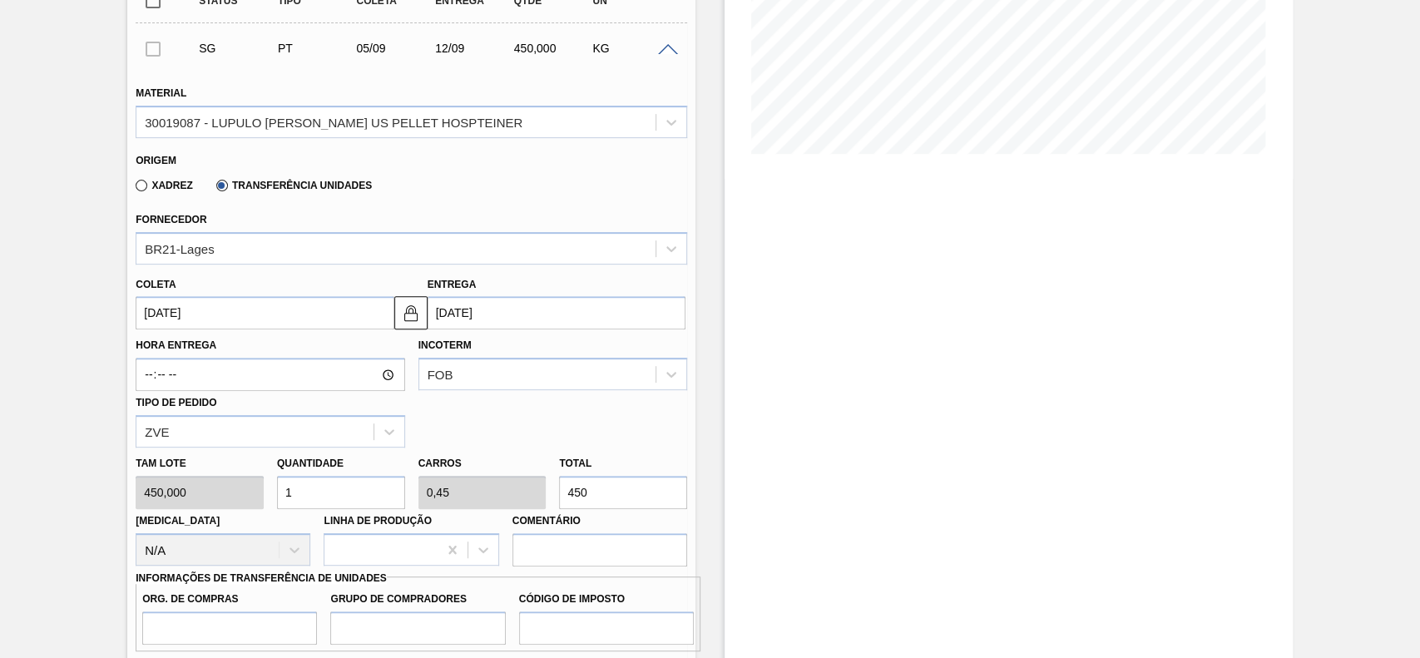
click at [317, 477] on input "1" at bounding box center [341, 492] width 128 height 33
type input "2"
type input "0,9"
type input "900"
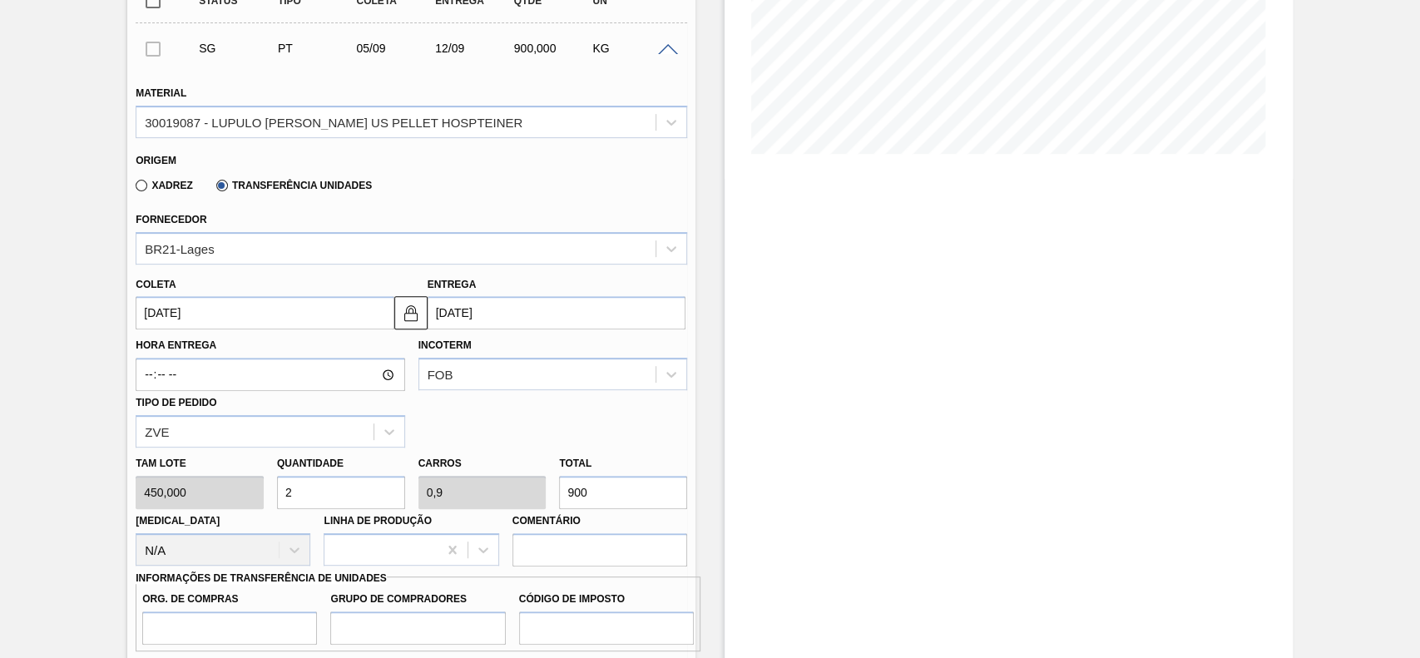
type input "25"
type input "11,25"
type input "11.250"
type input "250"
type input "112,5"
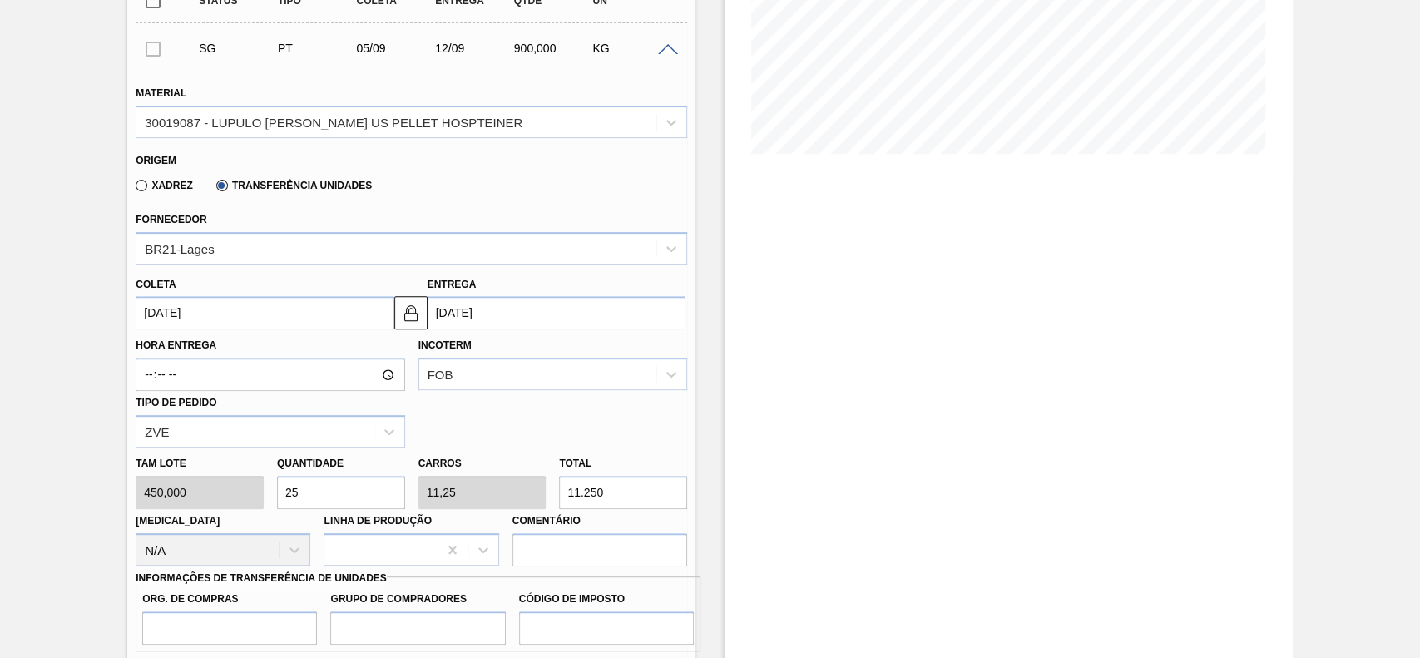
type input "112.500"
click at [350, 476] on input "250" at bounding box center [341, 492] width 128 height 33
type input "0"
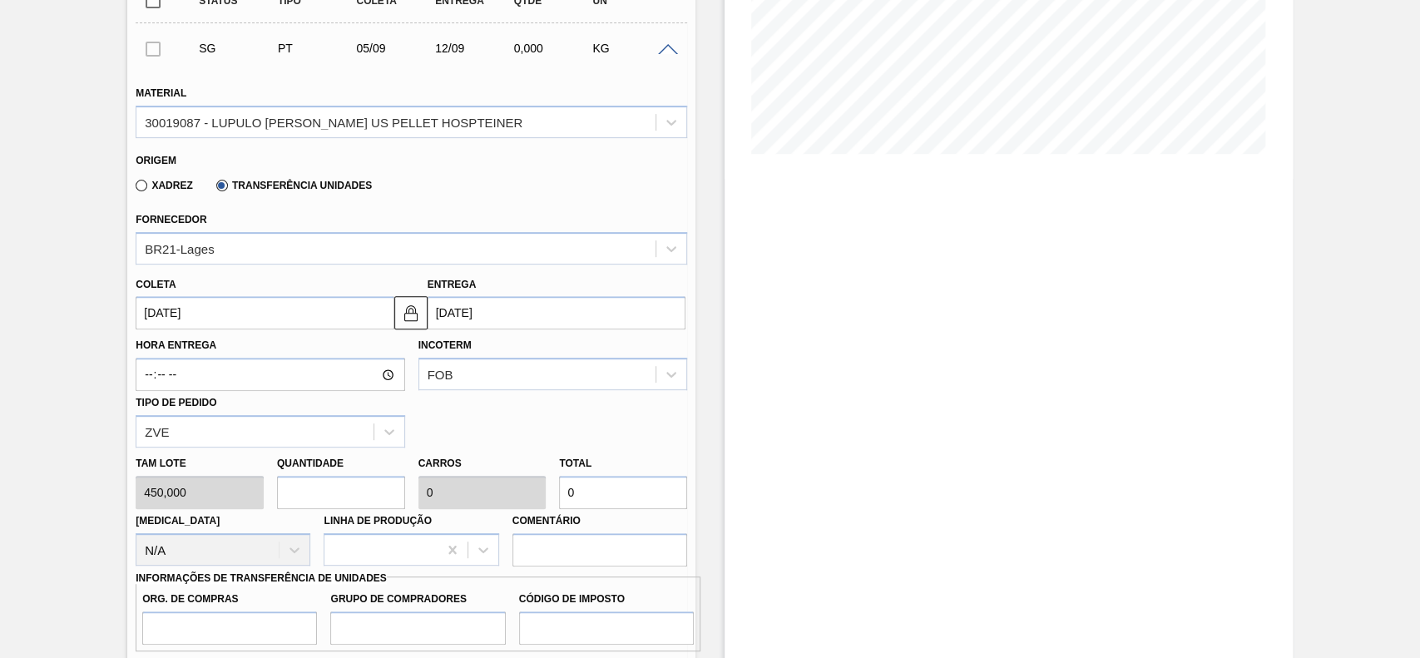
click at [606, 476] on input "0" at bounding box center [623, 492] width 128 height 33
type input "0,004"
type input "0,002"
type input "2"
type input "0,056"
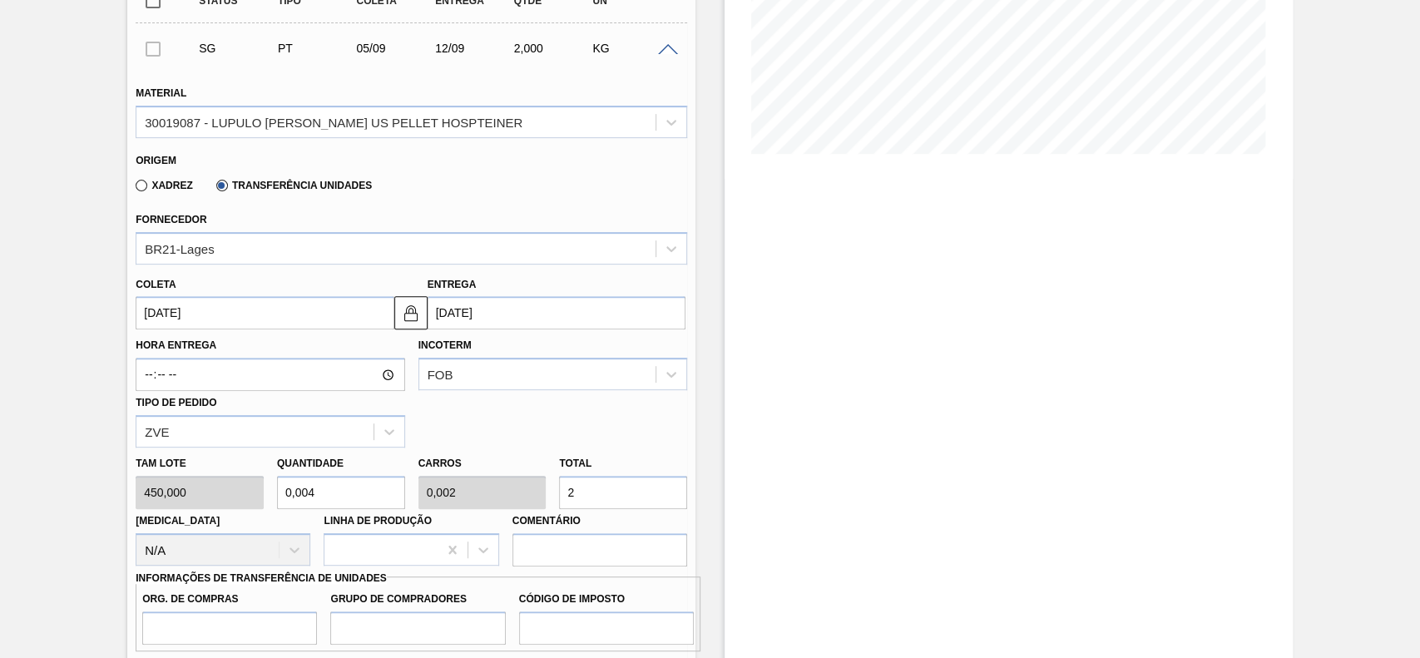
type input "0,025"
type input "25"
type input "0,556"
type input "0,25"
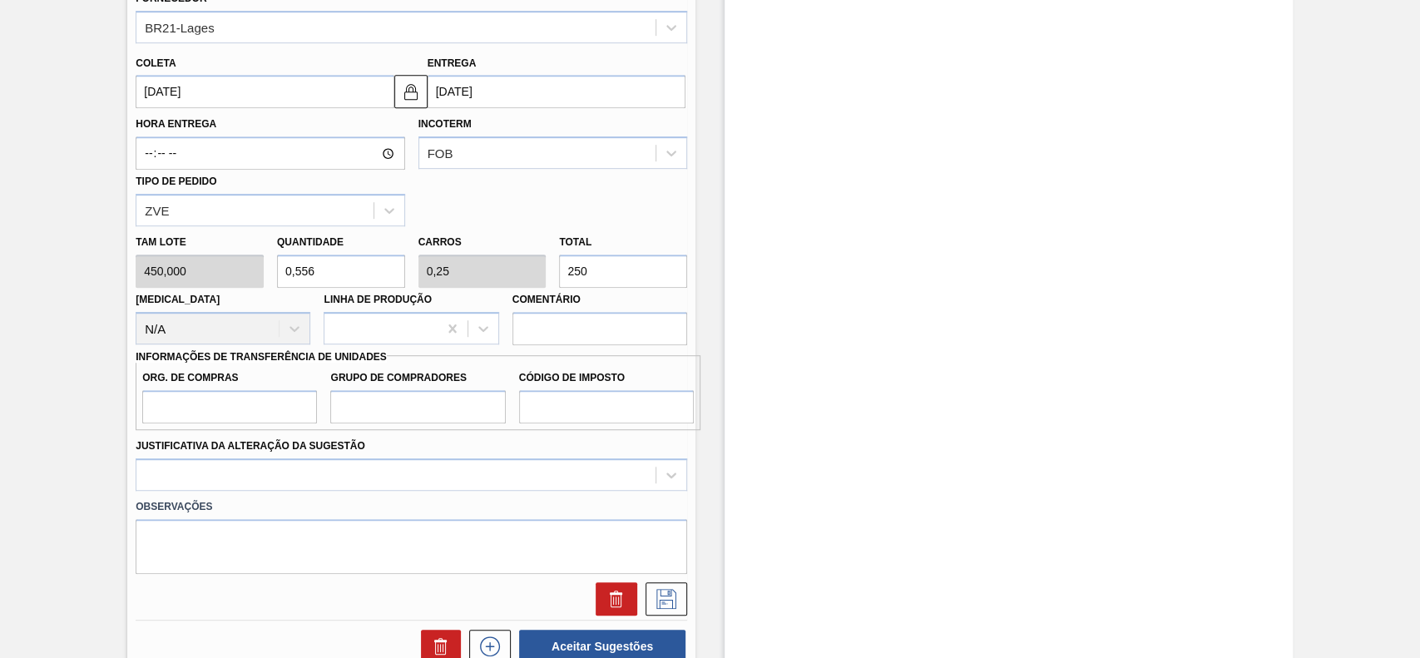
type input "250"
click at [257, 409] on div "Org. de Compras Grupo de Compradores Código de Imposto" at bounding box center [418, 392] width 565 height 75
drag, startPoint x: 215, startPoint y: 398, endPoint x: 207, endPoint y: 402, distance: 9.3
click at [215, 398] on input "Org. de Compras" at bounding box center [229, 406] width 175 height 33
type input "BR00"
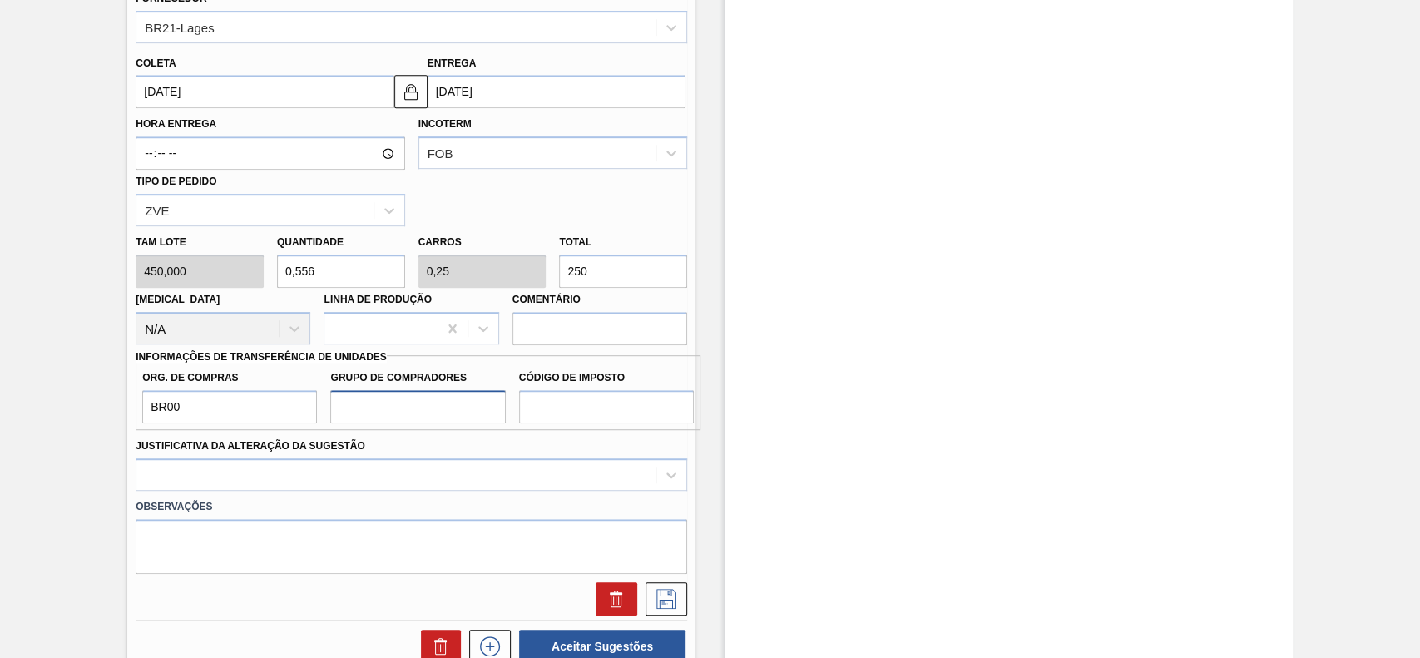
click at [369, 395] on input "Grupo de Compradores" at bounding box center [417, 406] width 175 height 33
type input "A01"
click at [585, 394] on input "Código de Imposto" at bounding box center [606, 406] width 175 height 33
type input "I1"
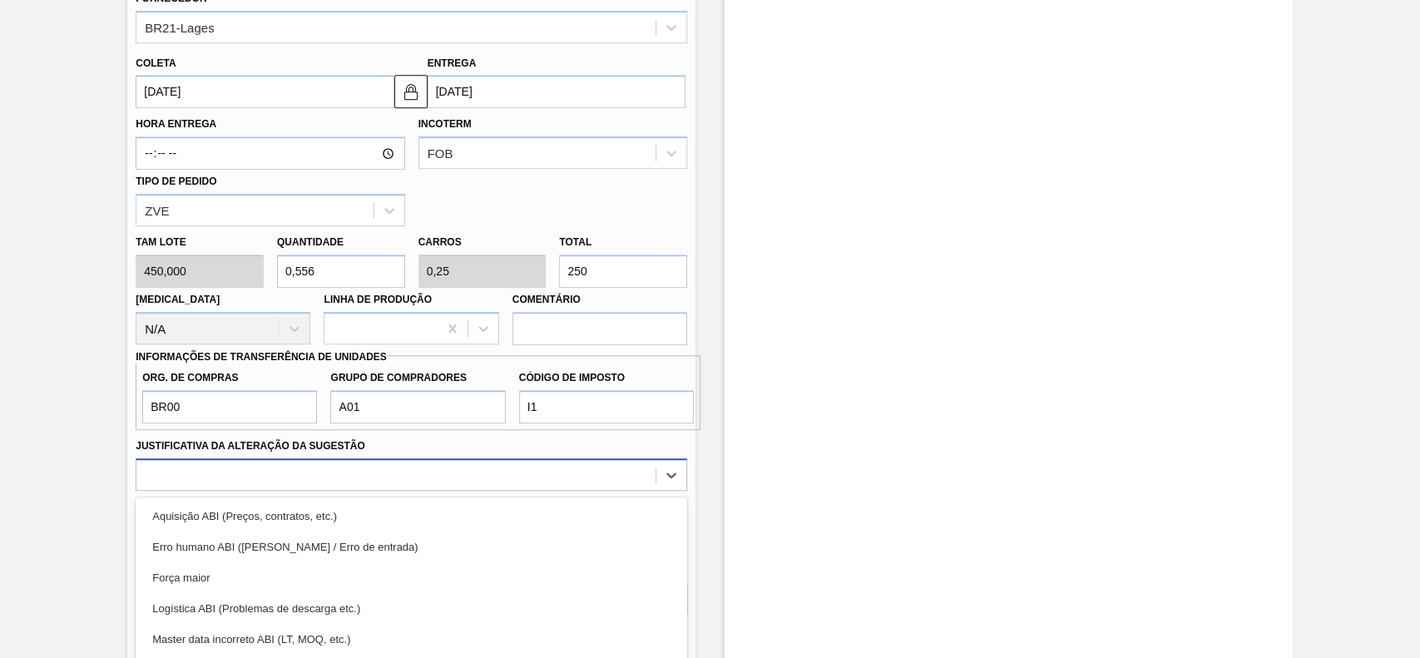
click at [410, 458] on div "option Erro humano ABI (Cálculo / Erro de entrada) focused, 2 of 18. 18 results…" at bounding box center [411, 474] width 551 height 32
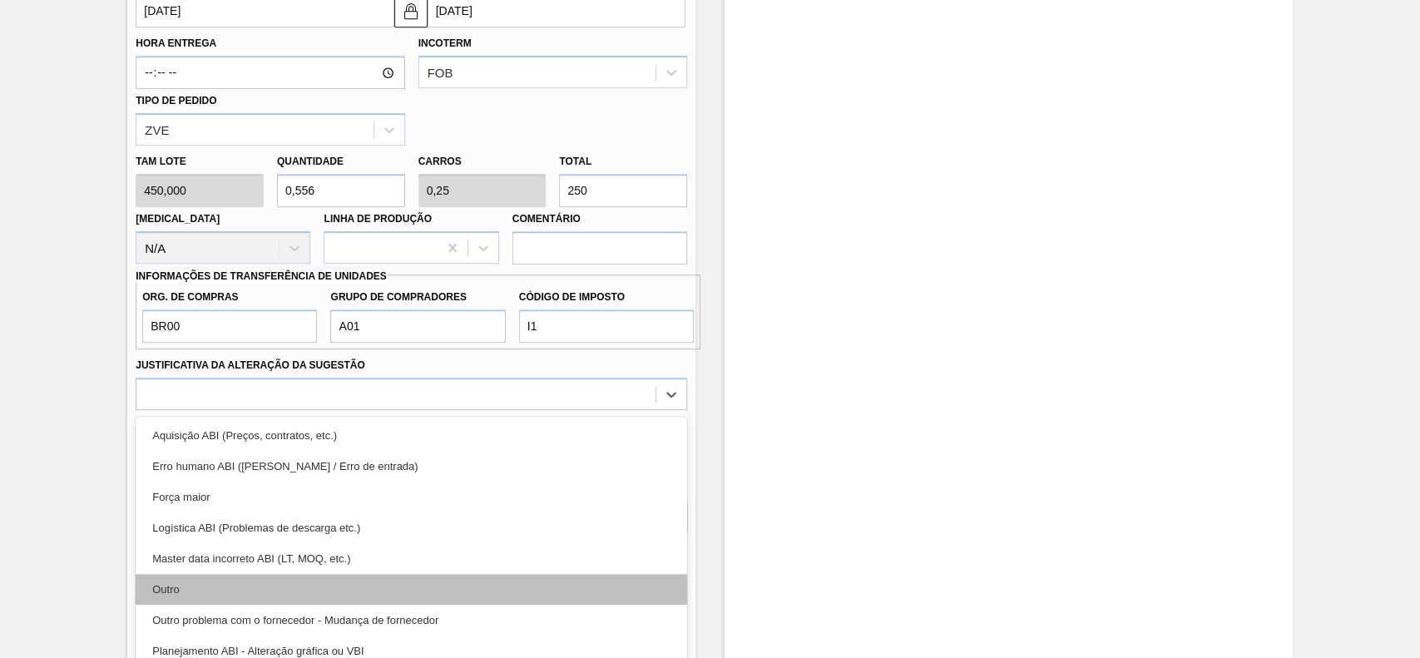
click at [279, 587] on div "Outro" at bounding box center [411, 589] width 551 height 31
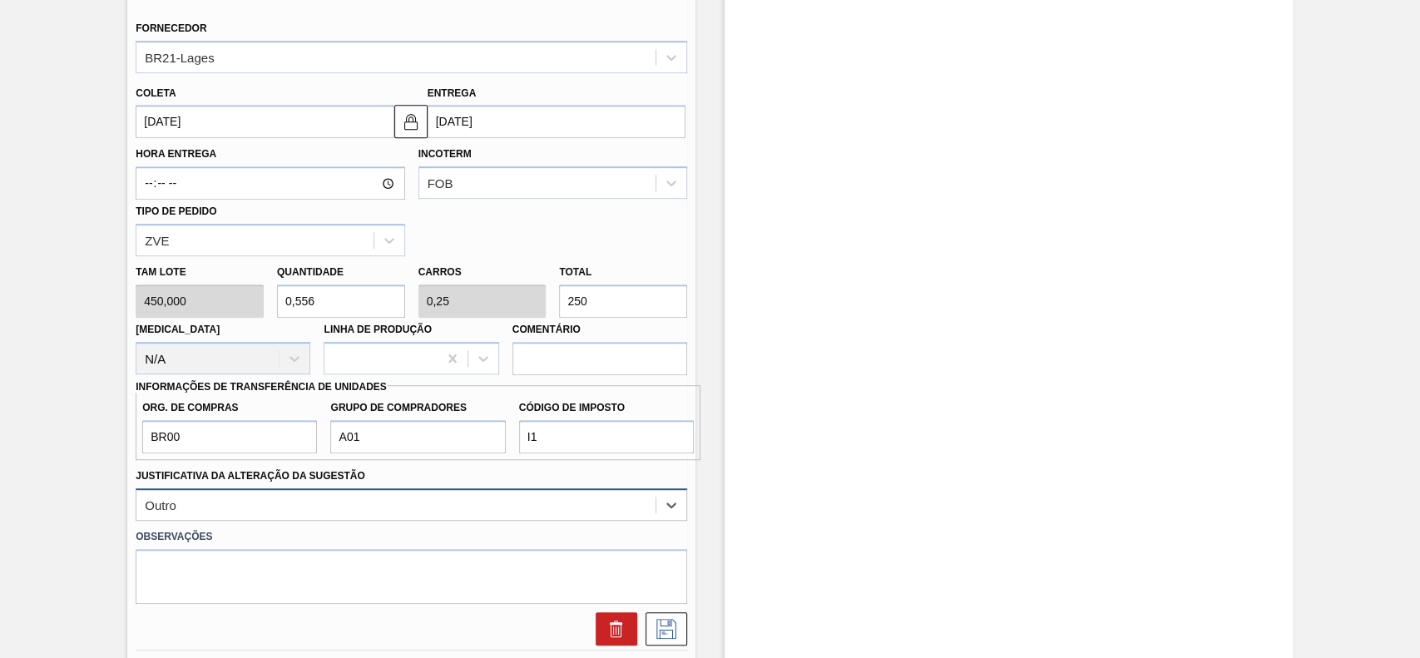
click at [228, 496] on div "option Outro, selected. Select is focused ,type to refine list, press Down to o…" at bounding box center [411, 504] width 551 height 32
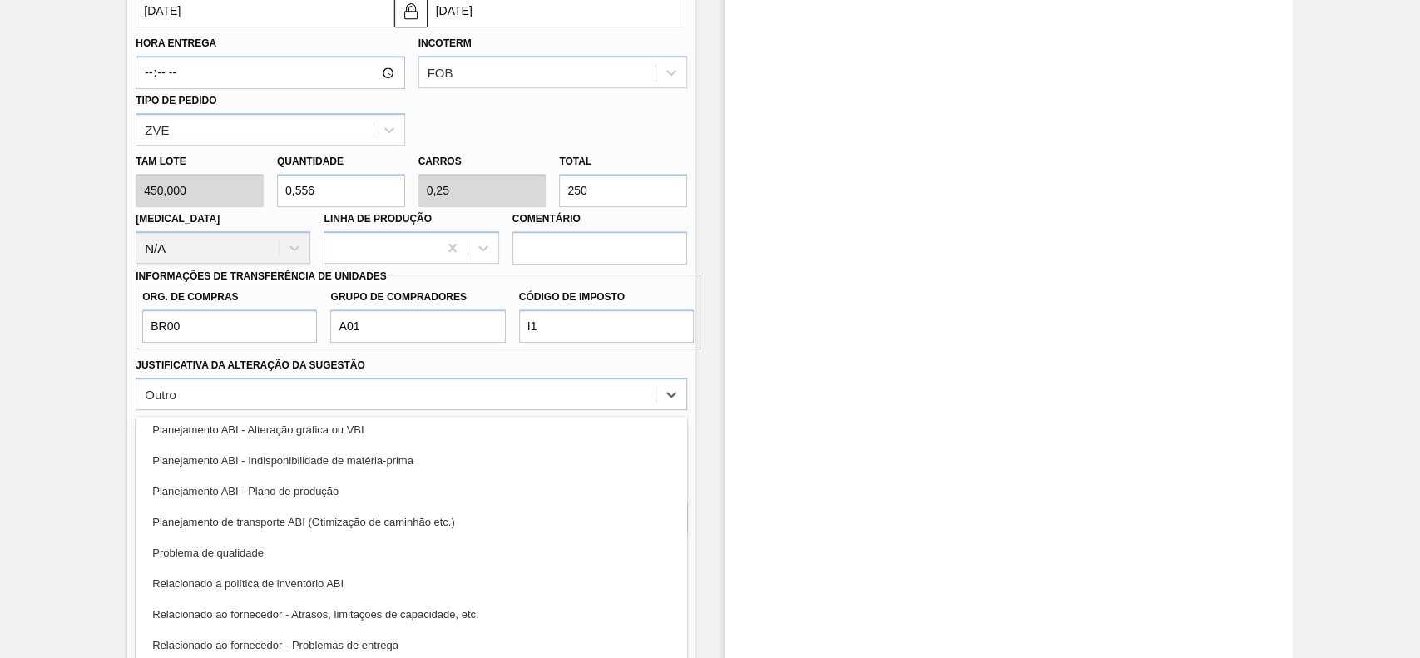
scroll to position [310, 0]
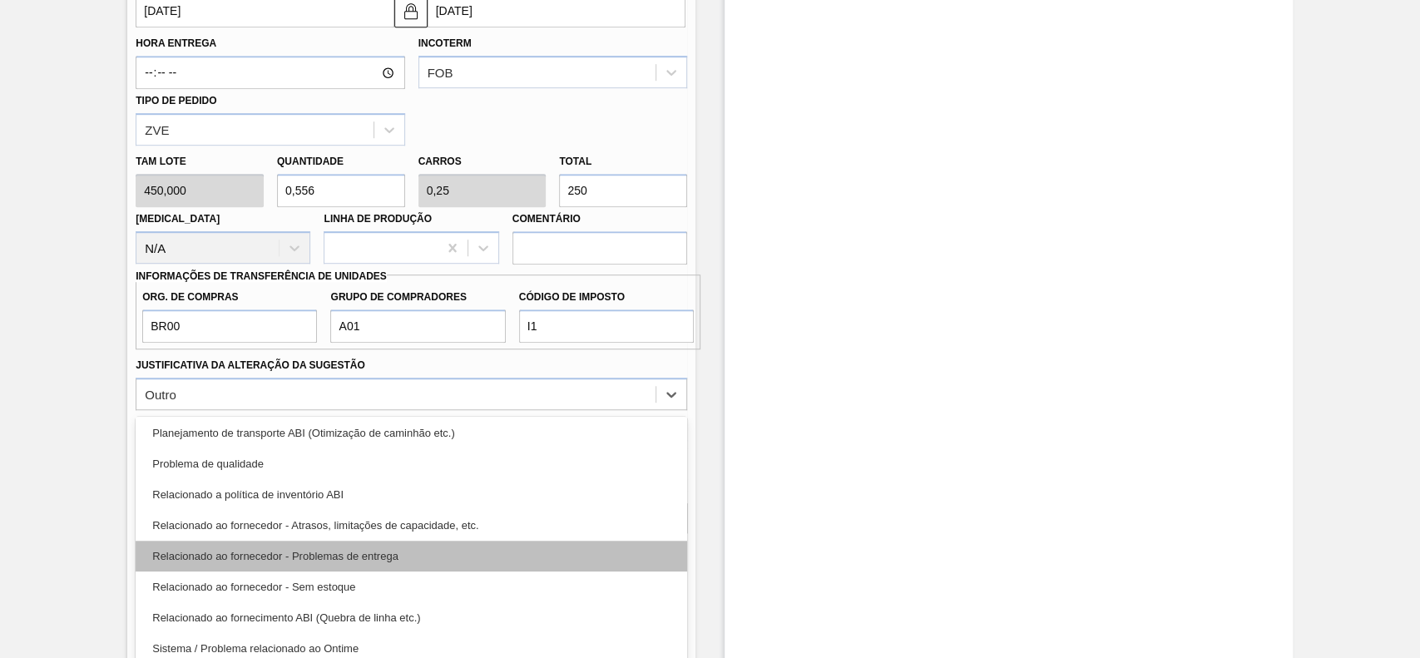
click at [390, 551] on div "Relacionado ao fornecedor - Problemas de entrega" at bounding box center [411, 556] width 551 height 31
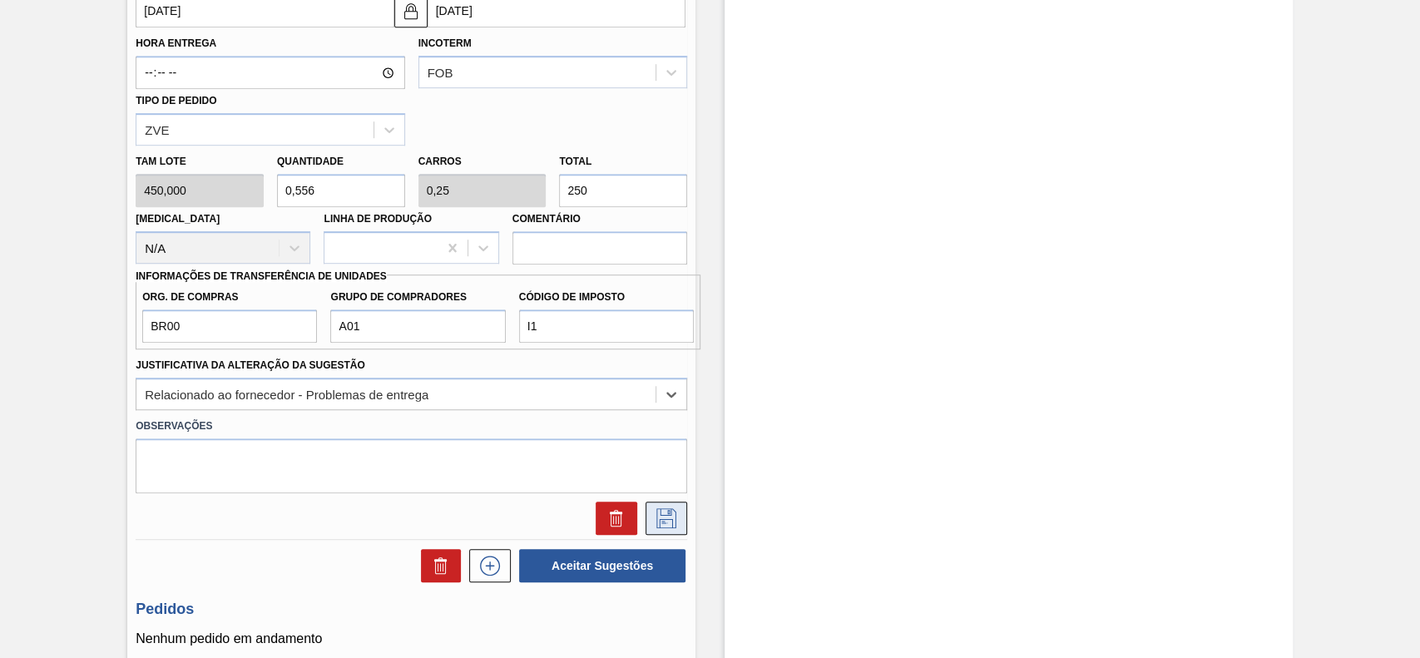
click at [666, 508] on icon at bounding box center [666, 518] width 20 height 20
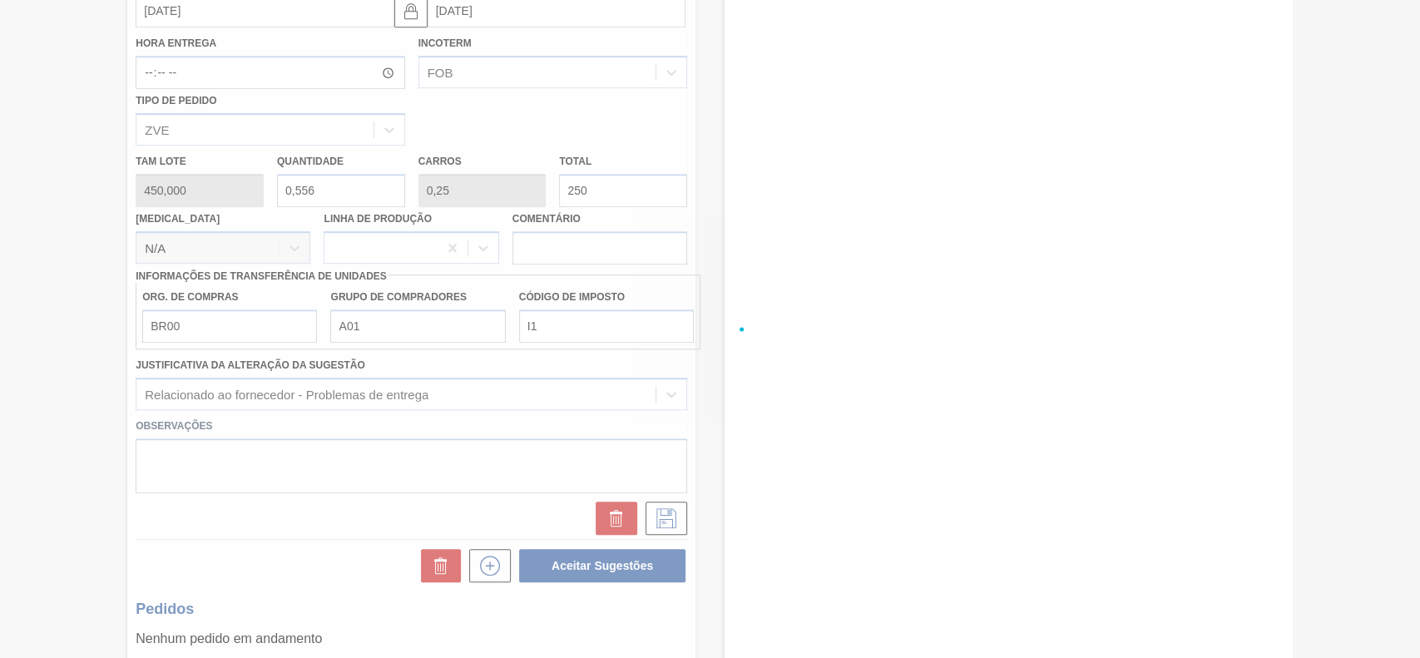
scroll to position [57, 0]
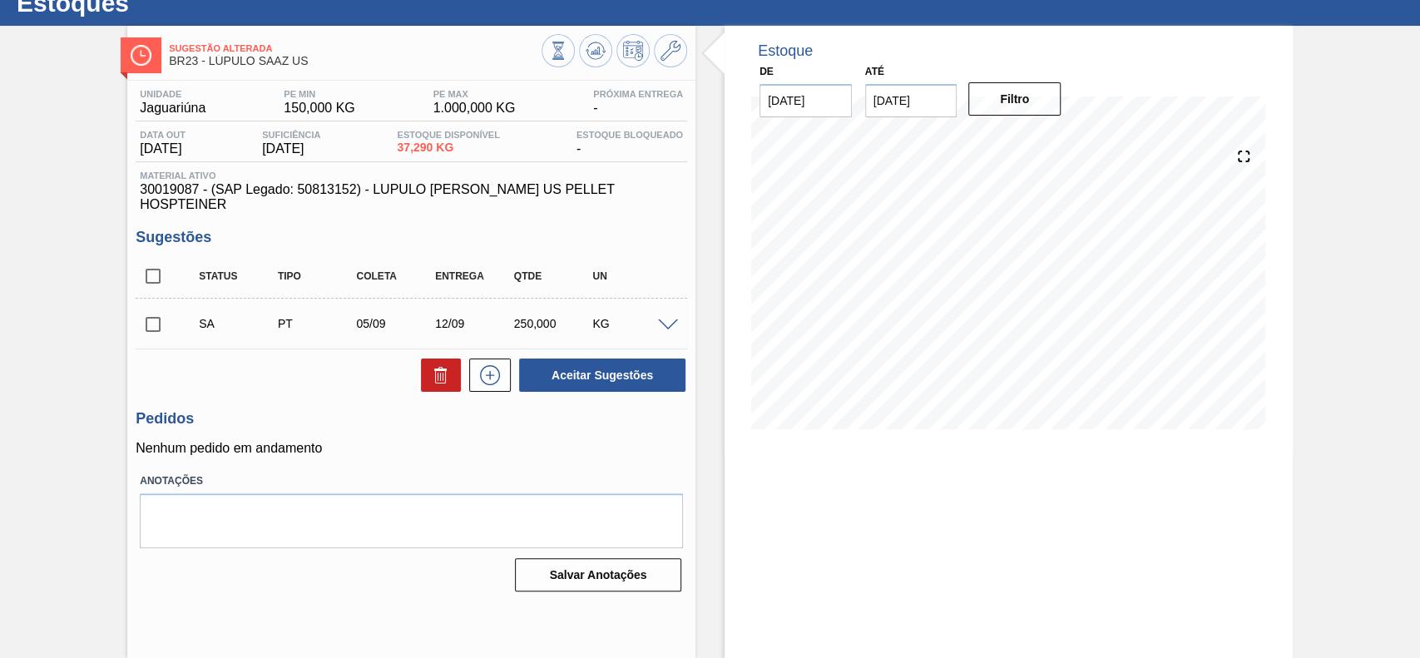
click at [676, 319] on span at bounding box center [668, 325] width 20 height 12
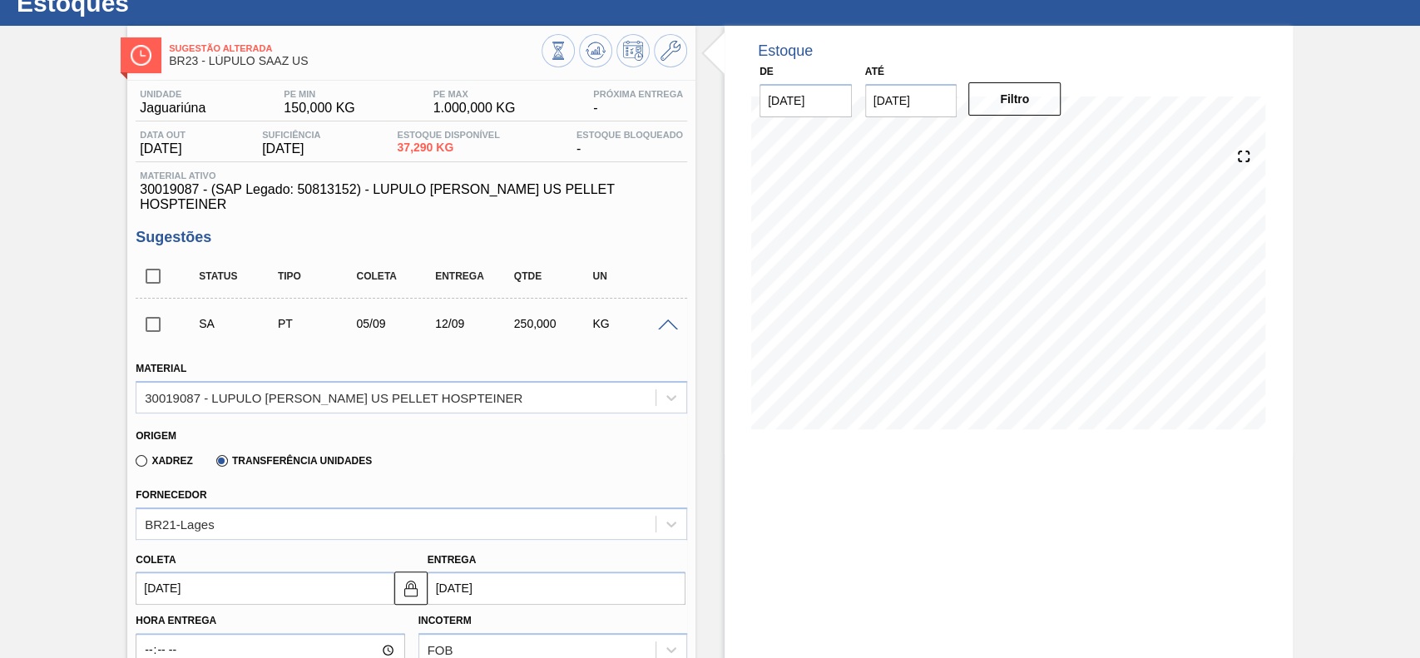
click at [676, 319] on span at bounding box center [668, 325] width 20 height 12
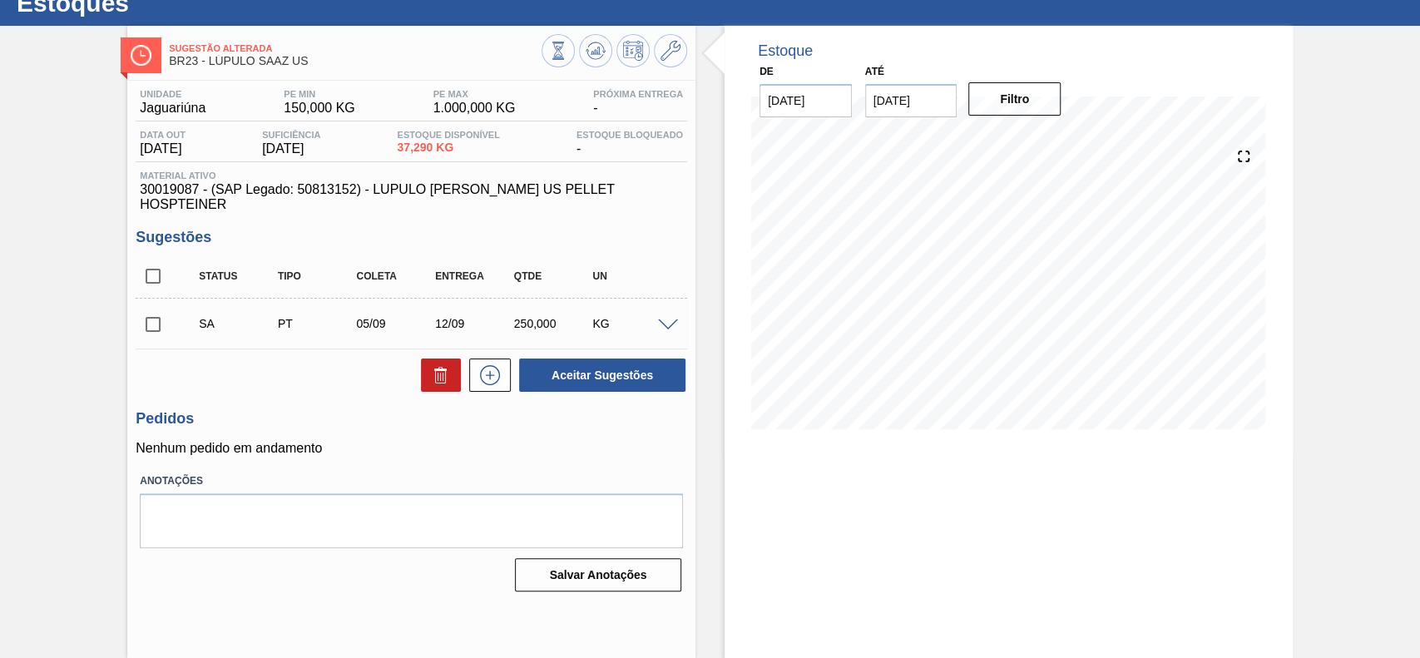
click at [148, 311] on input "checkbox" at bounding box center [153, 324] width 35 height 35
click at [651, 358] on button "Aceitar Sugestões" at bounding box center [602, 374] width 166 height 33
checkbox input "false"
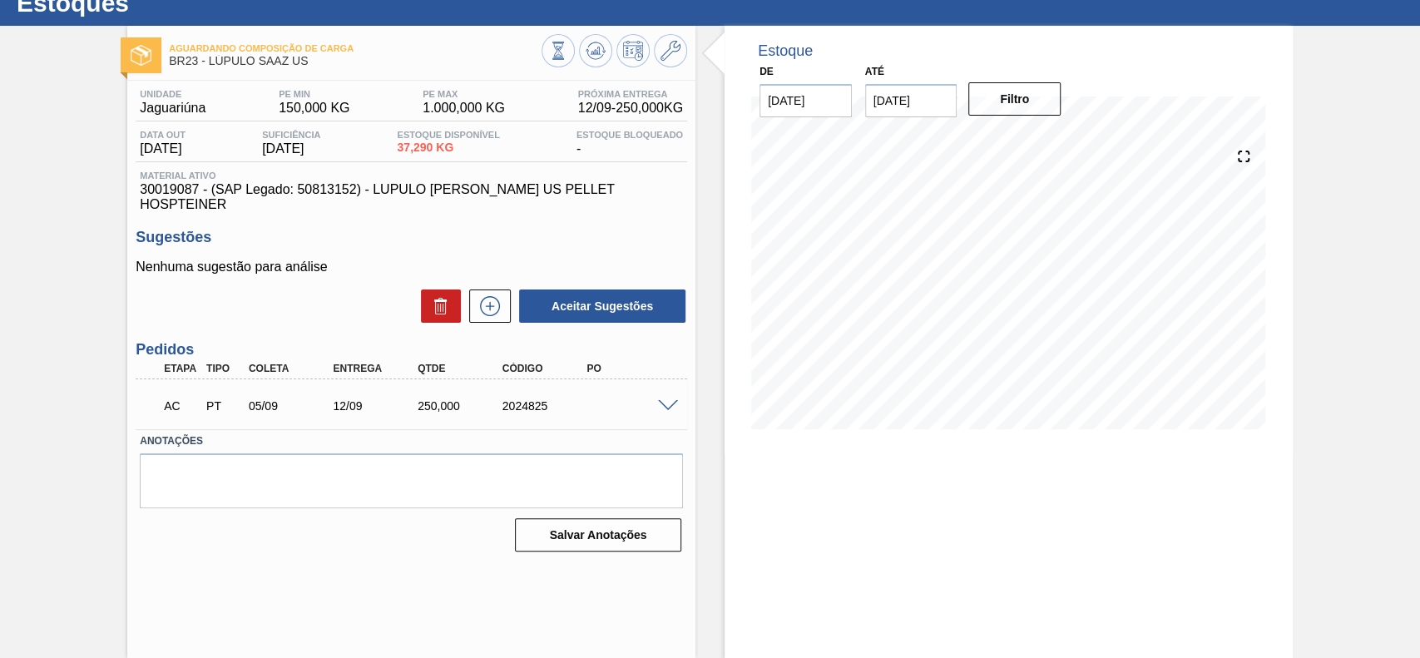
click at [674, 400] on span at bounding box center [668, 406] width 20 height 12
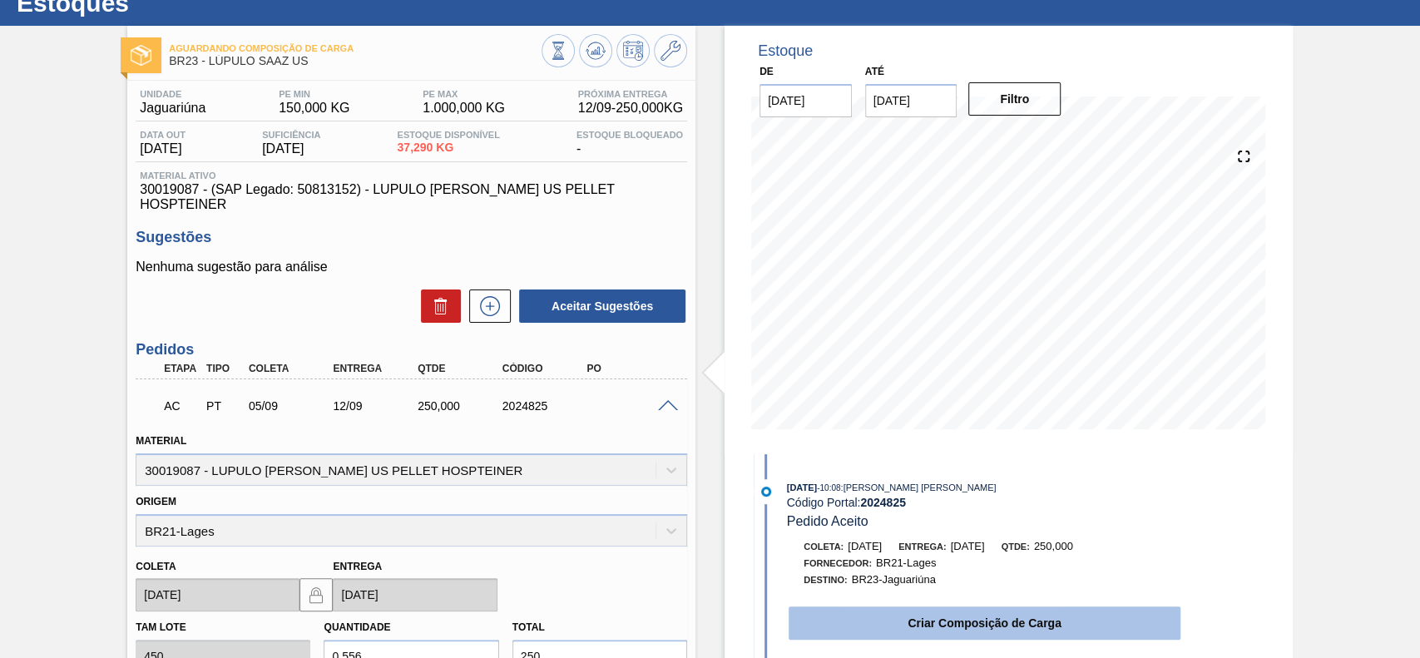
click at [852, 609] on button "Criar Composição de Carga" at bounding box center [984, 622] width 392 height 33
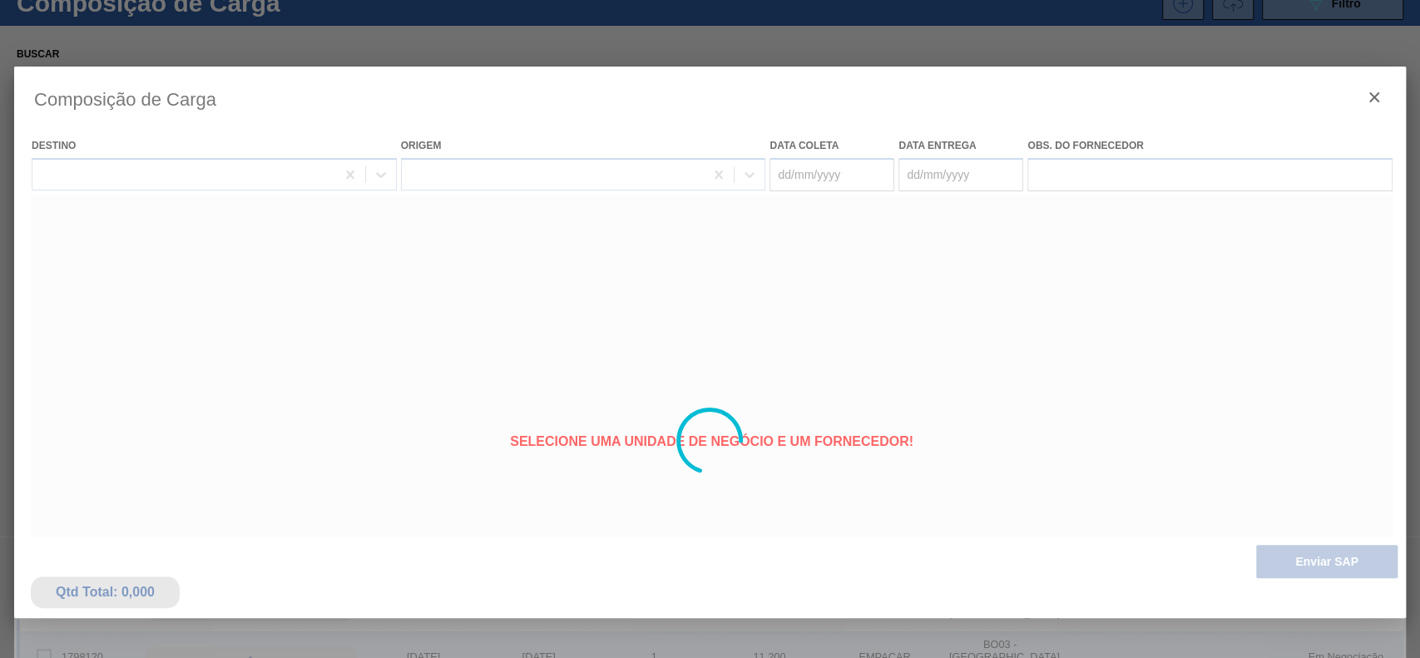
type coleta "[DATE]"
type entrega "[DATE]"
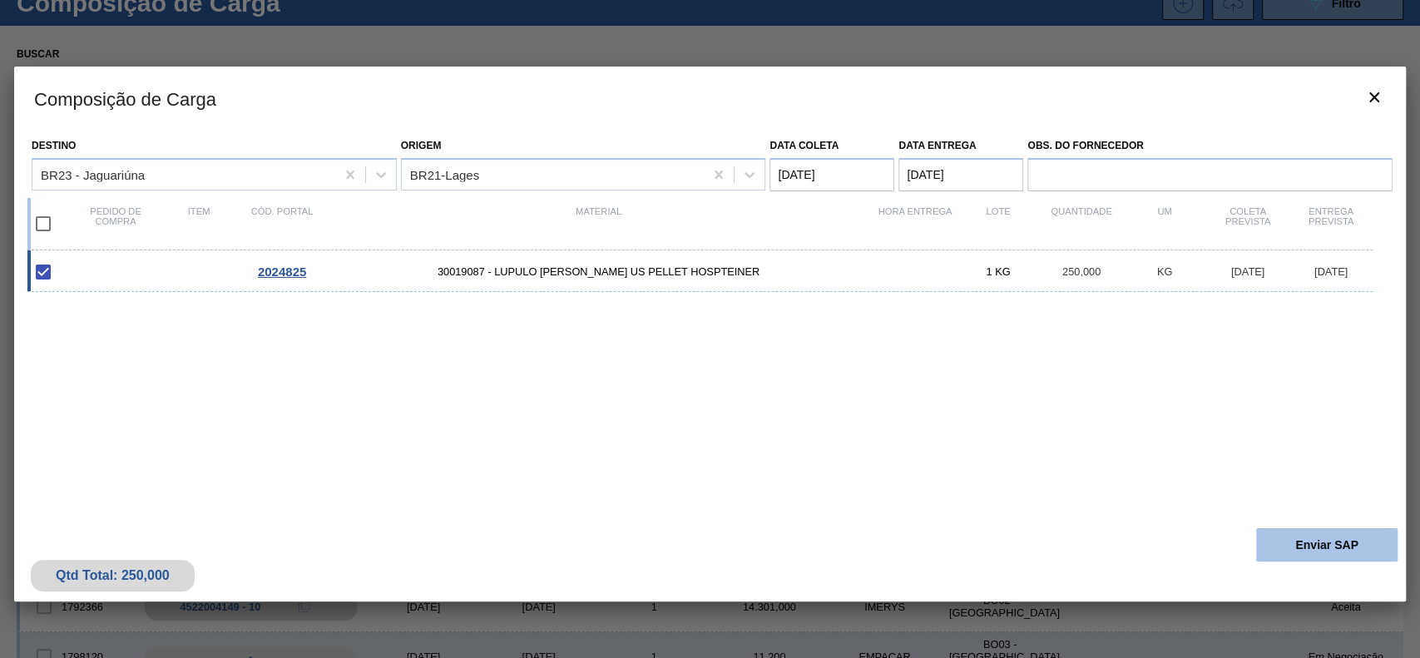
click at [1302, 556] on button "Enviar SAP" at bounding box center [1326, 544] width 141 height 33
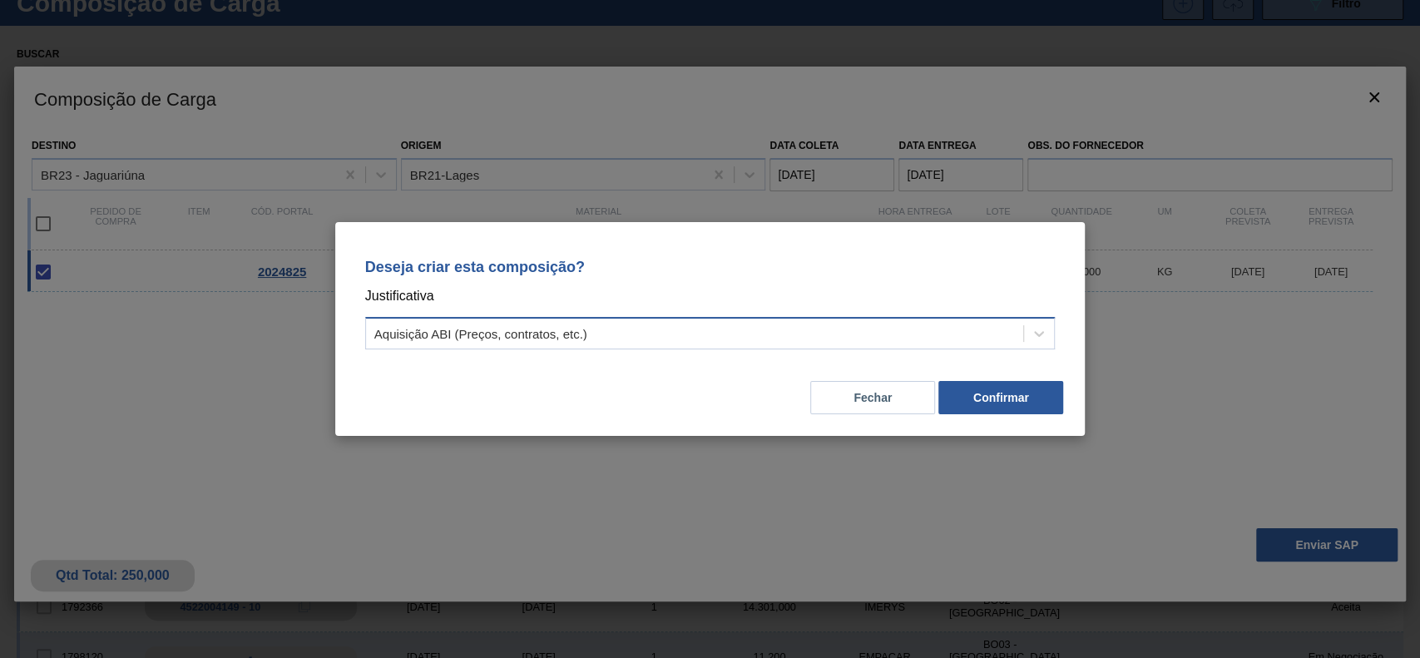
click at [844, 328] on div "Aquisição ABI (Preços, contratos, etc.)" at bounding box center [695, 334] width 658 height 24
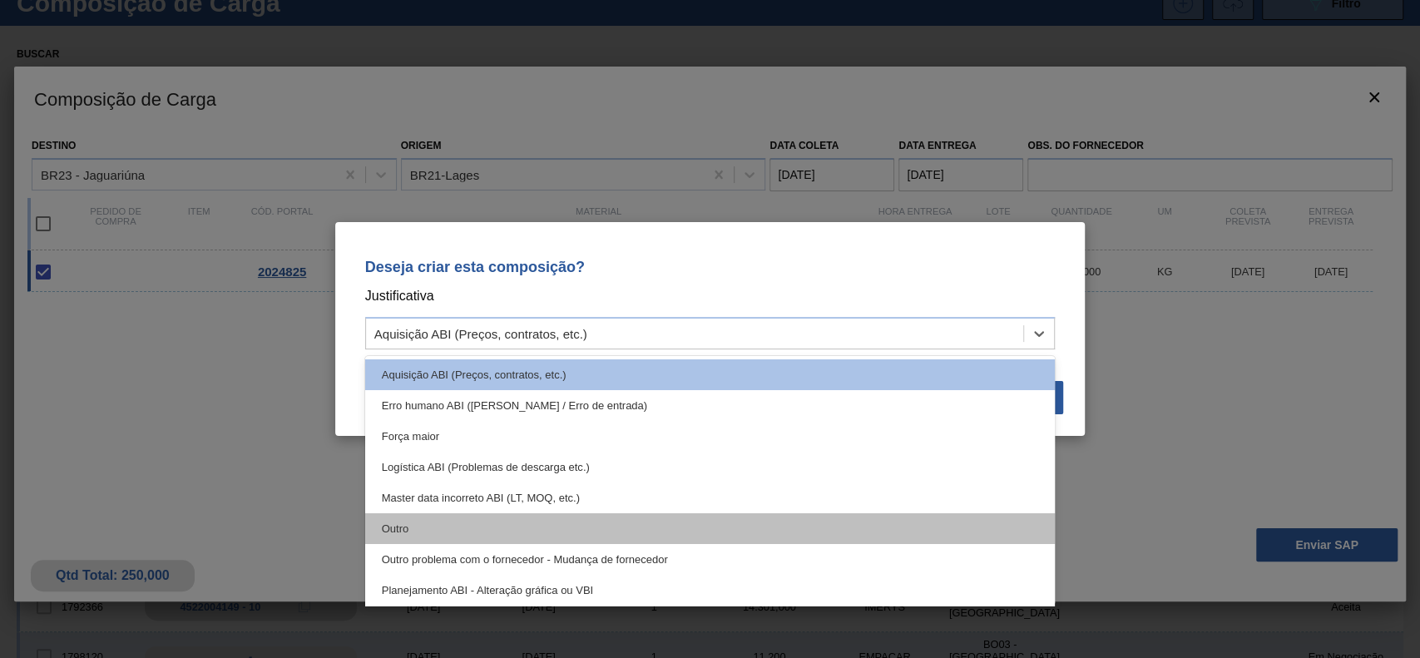
click at [499, 528] on div "Outro" at bounding box center [710, 528] width 690 height 31
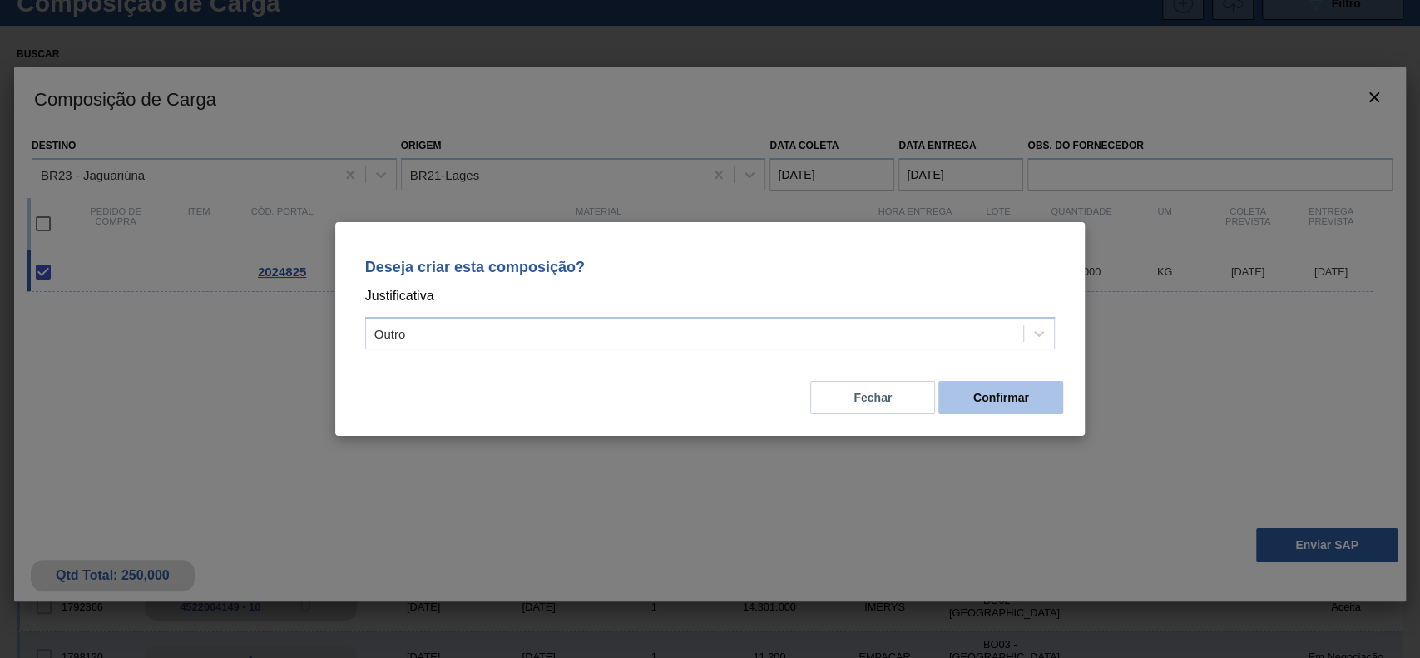
click at [992, 392] on button "Confirmar" at bounding box center [1000, 397] width 125 height 33
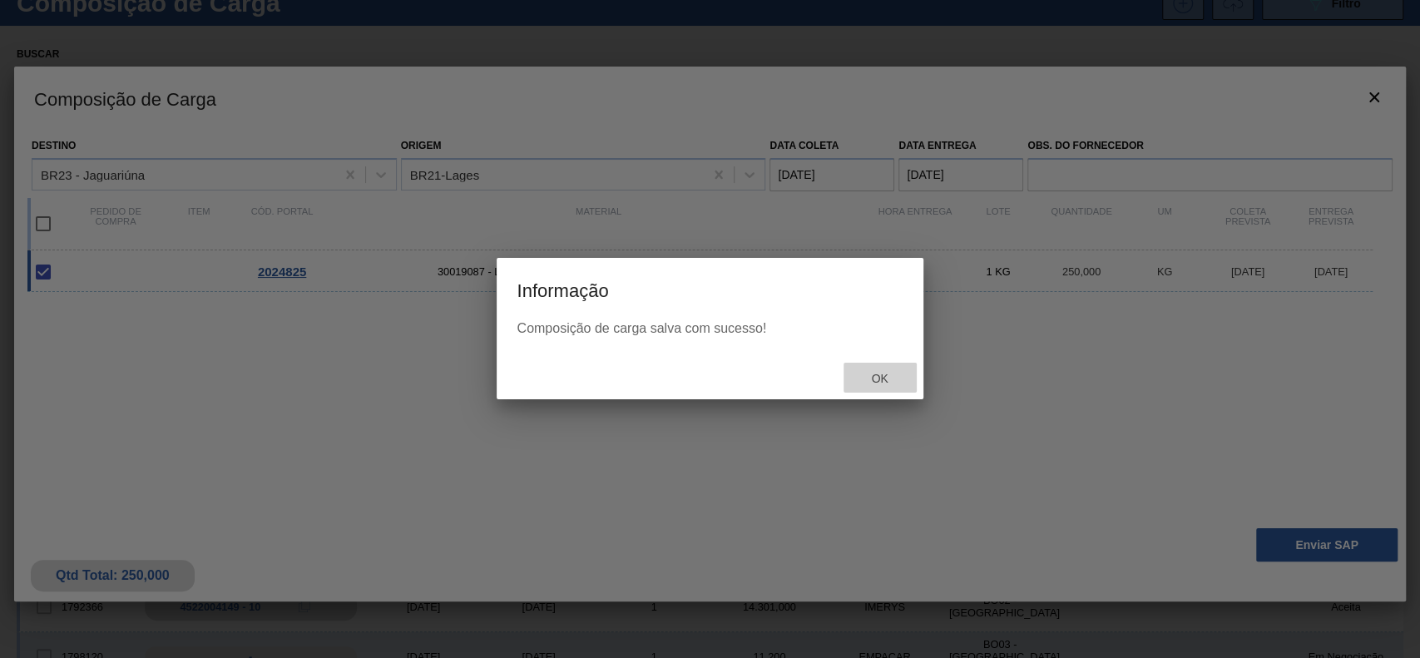
click at [866, 376] on span "Ok" at bounding box center [878, 378] width 43 height 13
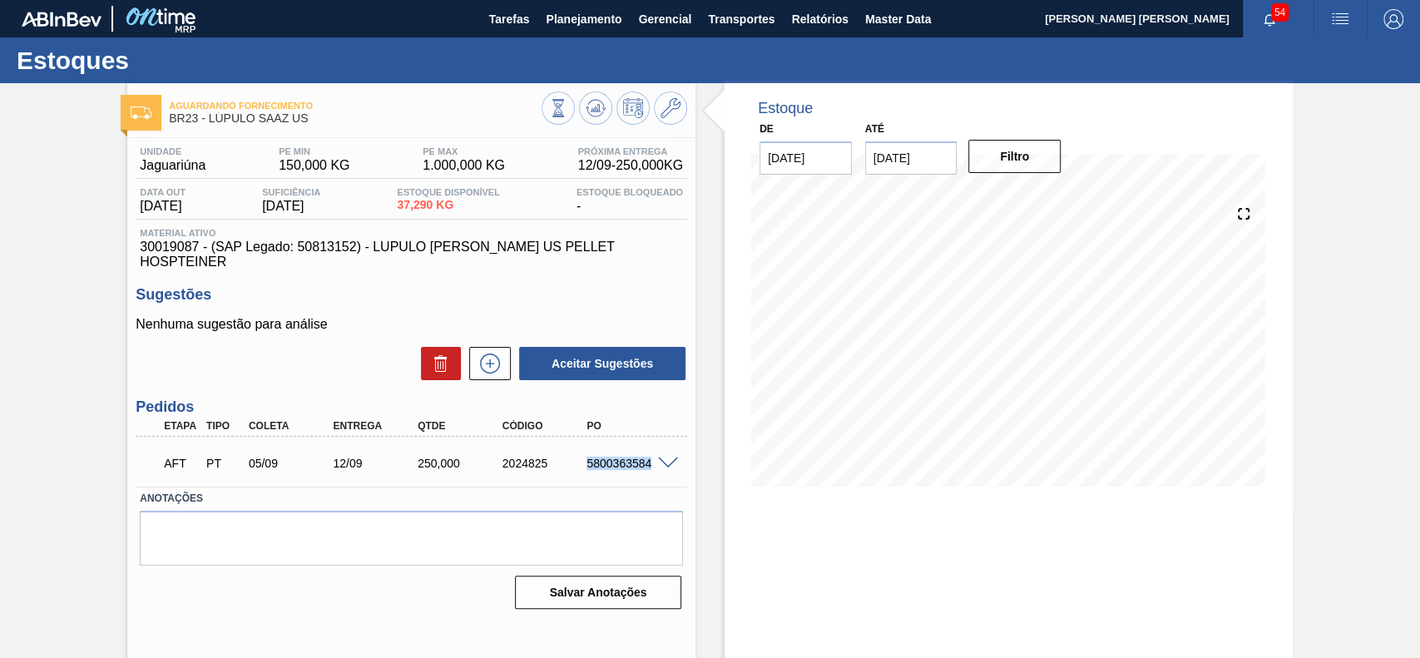
drag, startPoint x: 588, startPoint y: 452, endPoint x: 654, endPoint y: 457, distance: 65.9
click at [654, 457] on div "AFT PT 05/09 12/09 250,000 2024825 5800363584" at bounding box center [406, 461] width 507 height 33
copy div "5800363584"
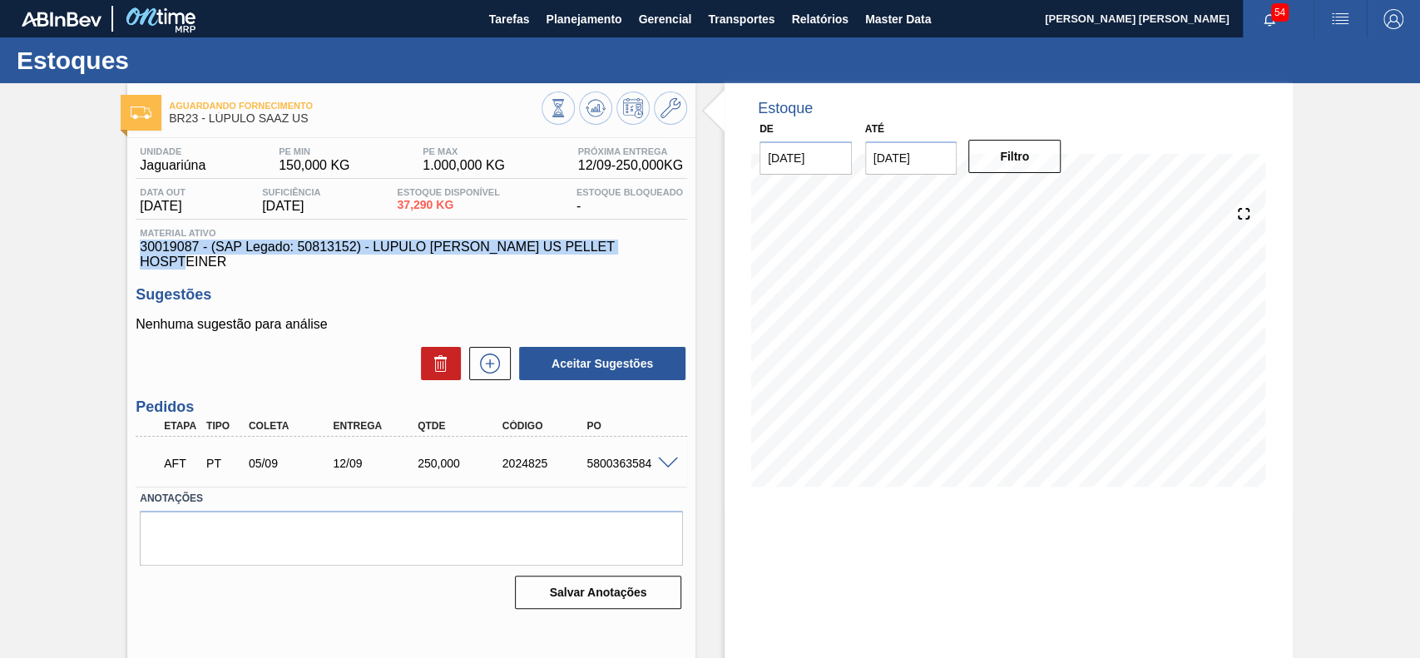
drag, startPoint x: 625, startPoint y: 254, endPoint x: 136, endPoint y: 250, distance: 489.0
click at [136, 250] on div "Material ativo 30019087 - (SAP Legado: 50813152) - LUPULO REG SAAZ US PELLET HO…" at bounding box center [411, 249] width 551 height 42
copy span "30019087 - (SAP Legado: 50813152) - LUPULO REG SAAZ US PELLET HOSPTEINER"
click at [210, 243] on span "30019087 - (SAP Legado: 50813152) - LUPULO REG SAAZ US PELLET HOSPTEINER" at bounding box center [411, 255] width 543 height 30
click at [200, 247] on span "30019087 - (SAP Legado: 50813152) - LUPULO REG SAAZ US PELLET HOSPTEINER" at bounding box center [411, 255] width 543 height 30
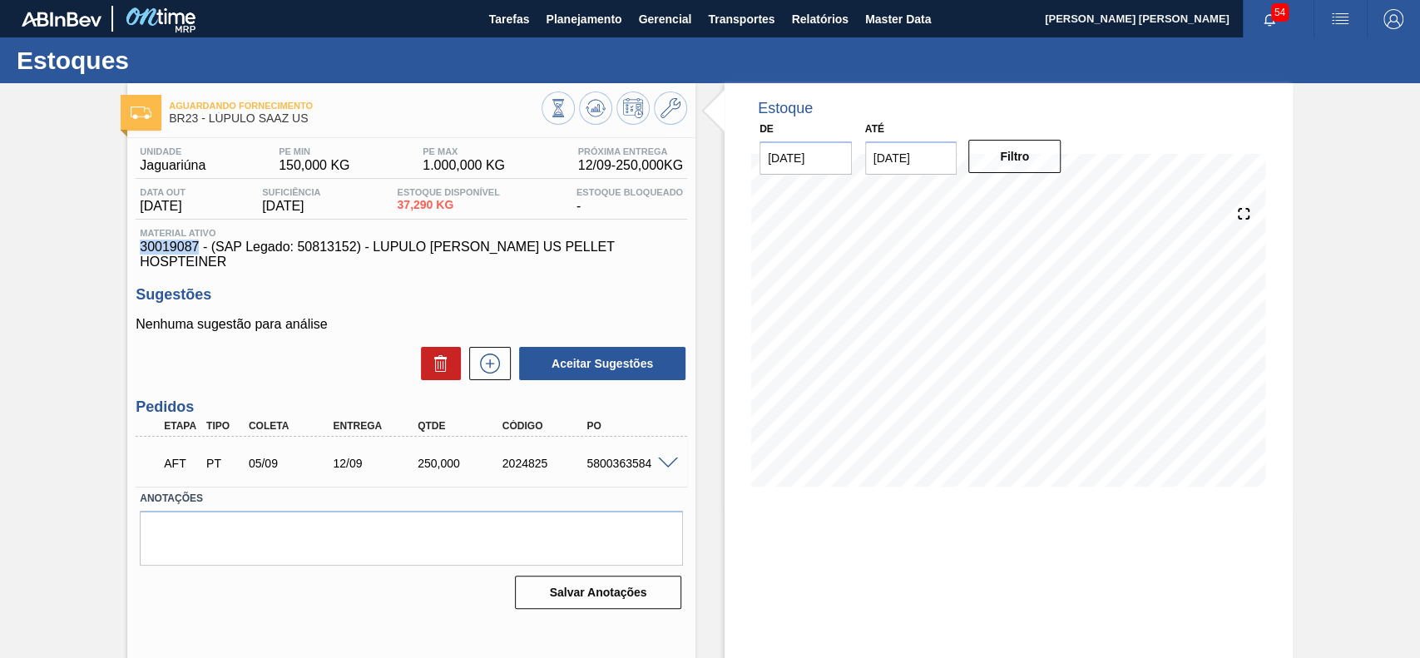
drag, startPoint x: 192, startPoint y: 254, endPoint x: 140, endPoint y: 252, distance: 52.4
click at [140, 252] on span "30019087 - (SAP Legado: 50813152) - LUPULO REG SAAZ US PELLET HOSPTEINER" at bounding box center [411, 255] width 543 height 30
copy span "30019087"
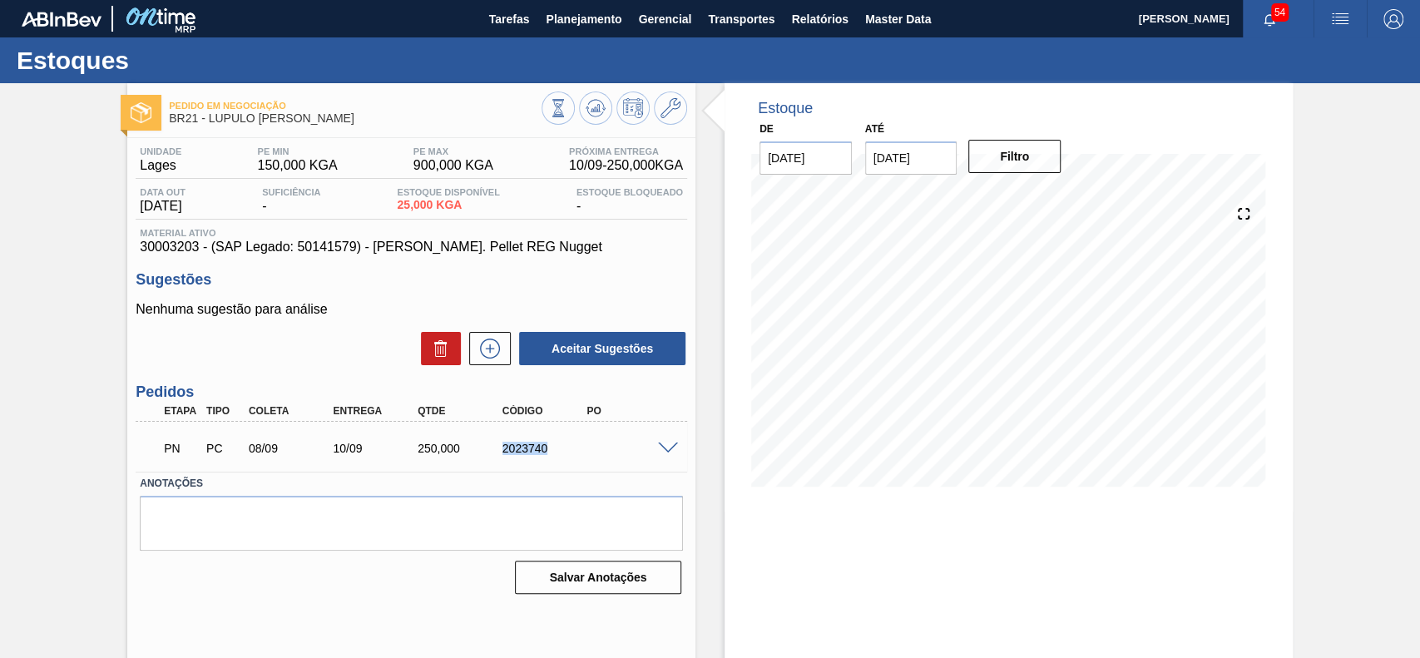
drag, startPoint x: 550, startPoint y: 449, endPoint x: 504, endPoint y: 452, distance: 45.8
click at [504, 452] on div "2023740" at bounding box center [545, 448] width 94 height 13
copy div "2023740"
click at [554, 282] on h3 "Sugestões" at bounding box center [411, 279] width 551 height 17
drag, startPoint x: 592, startPoint y: 249, endPoint x: 133, endPoint y: 256, distance: 459.1
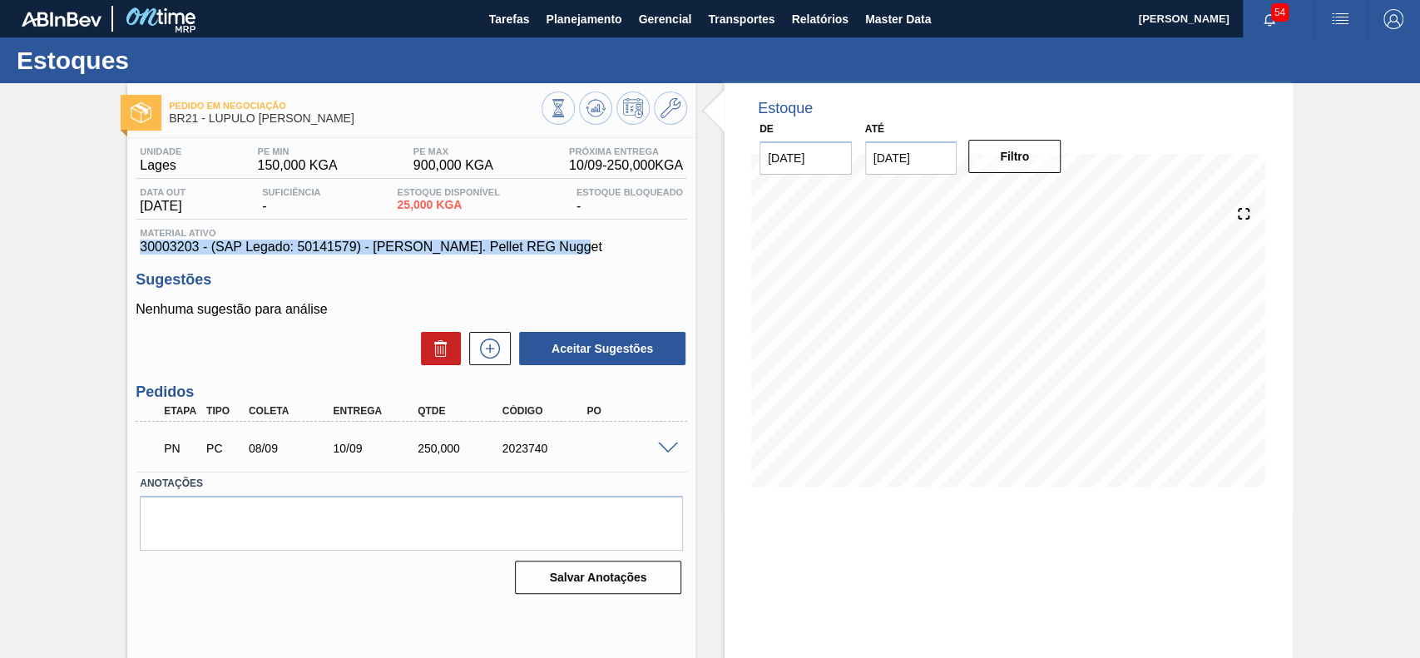
click at [133, 256] on div "Unidade Lages PE MIN 150,000 KGA PE MAX 900,000 KGA Próxima Entrega 10/09 - 250…" at bounding box center [411, 369] width 568 height 462
copy span "30003203 - (SAP Legado: 50141579) - [PERSON_NAME]. Pellet REG Nugget"
click at [681, 538] on div "Anotações" at bounding box center [411, 511] width 556 height 79
click at [690, 252] on div "Unidade Lages PE MIN 150,000 KGA PE MAX 900,000 KGA Próxima Entrega 10/09 - 250…" at bounding box center [411, 369] width 568 height 462
drag, startPoint x: 519, startPoint y: 449, endPoint x: 493, endPoint y: 445, distance: 26.1
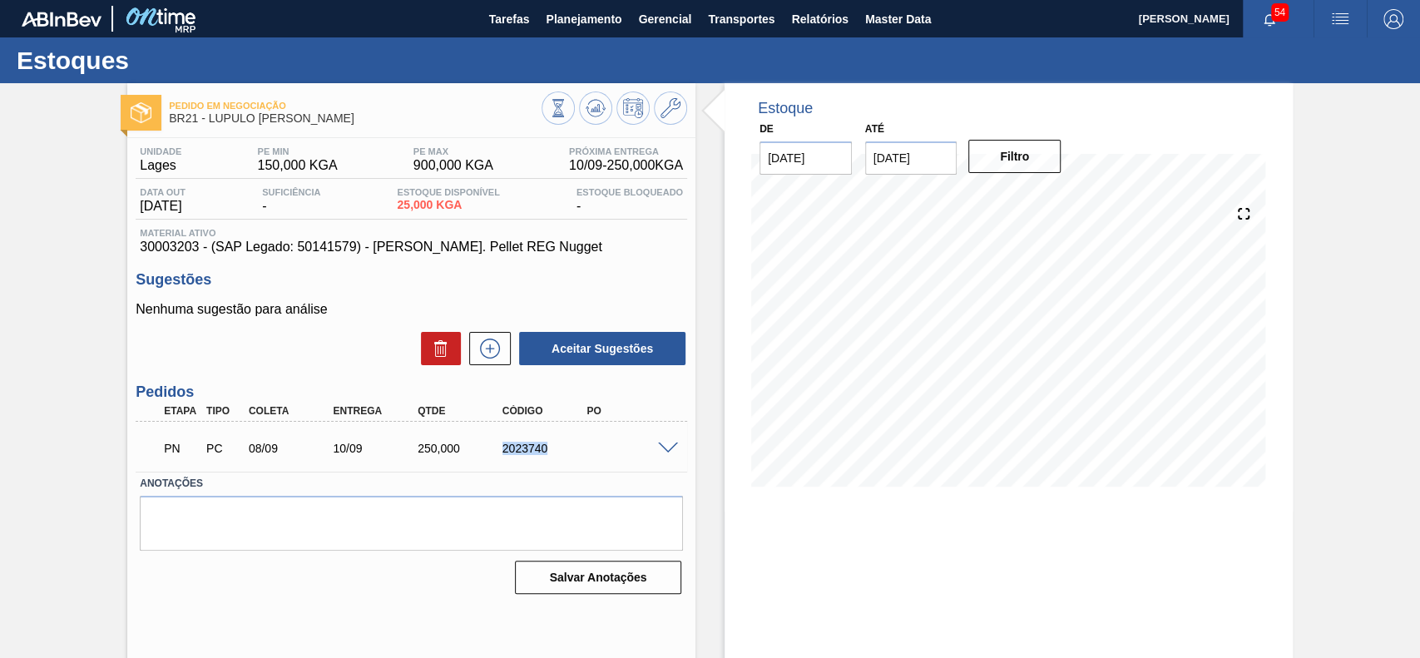
click at [493, 445] on div "2023740" at bounding box center [533, 448] width 85 height 13
copy div "2023740"
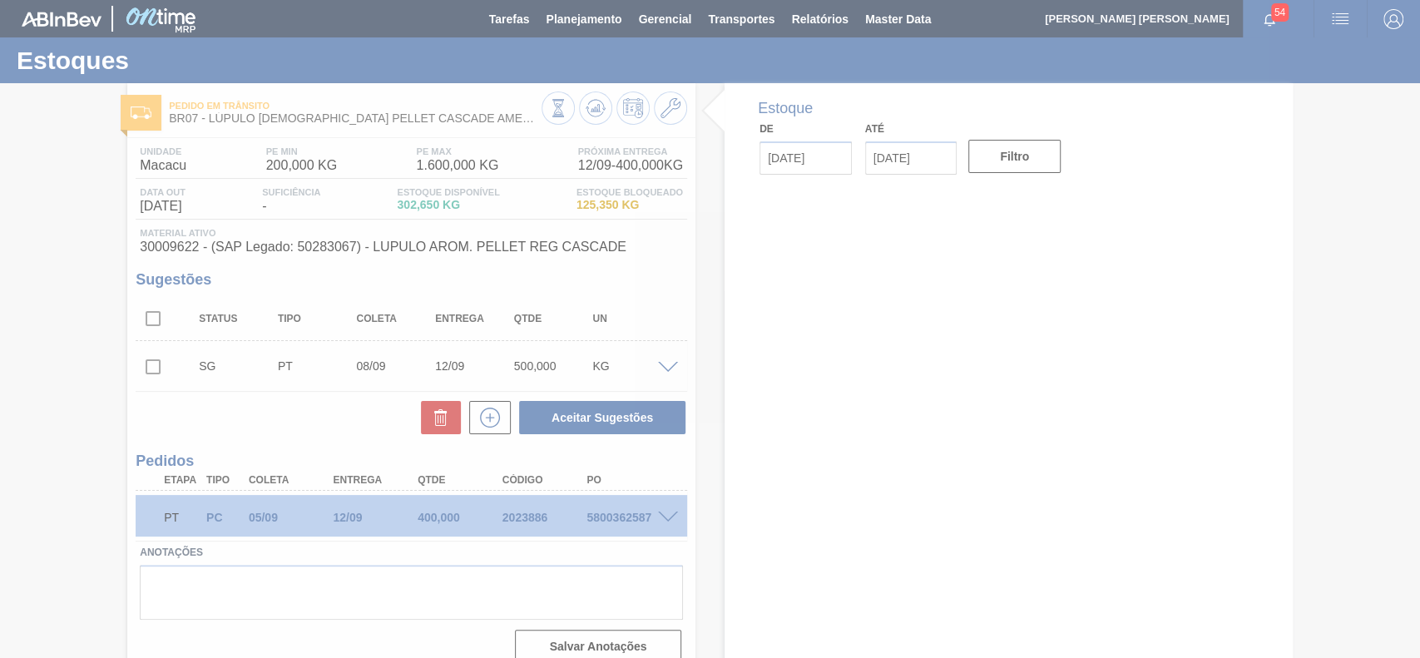
click at [584, 517] on div at bounding box center [710, 329] width 1420 height 658
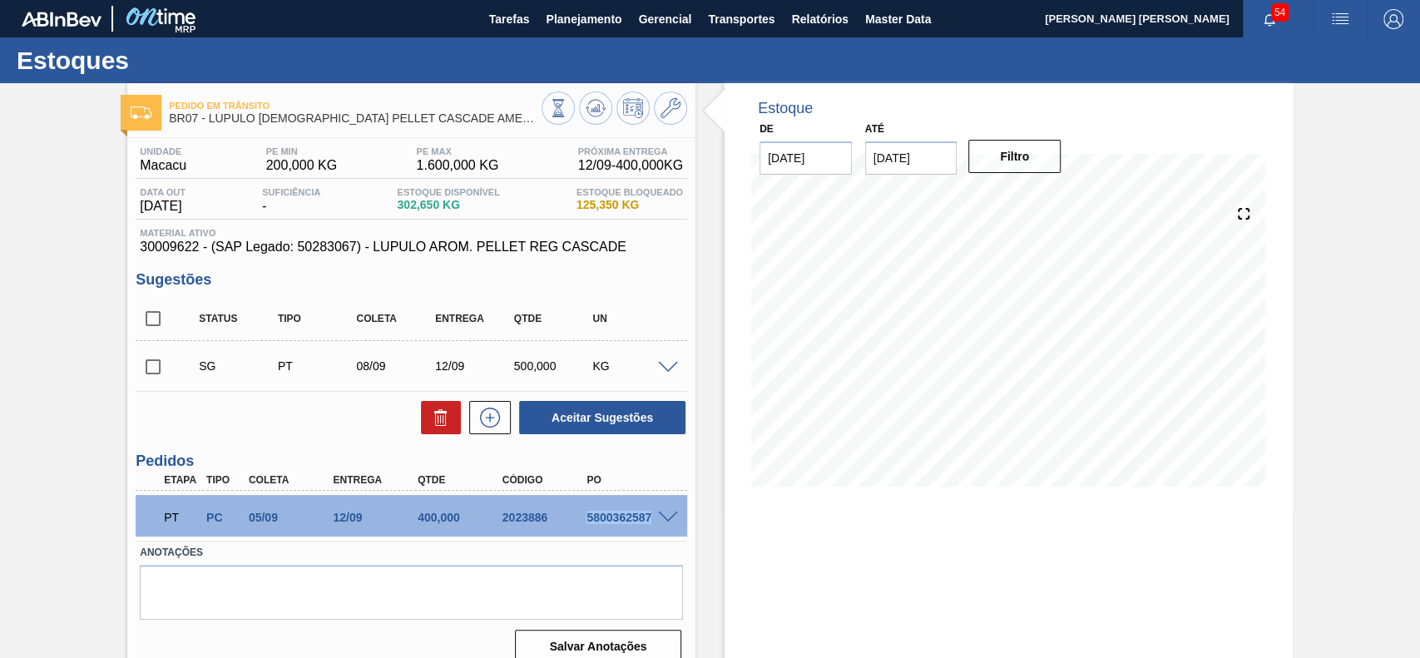
drag, startPoint x: 583, startPoint y: 513, endPoint x: 647, endPoint y: 527, distance: 65.6
click at [647, 527] on div "PT PC 05/09 12/09 400,000 2023886 5800362587" at bounding box center [406, 515] width 507 height 33
copy div "5800362587"
